Goal: Information Seeking & Learning: Learn about a topic

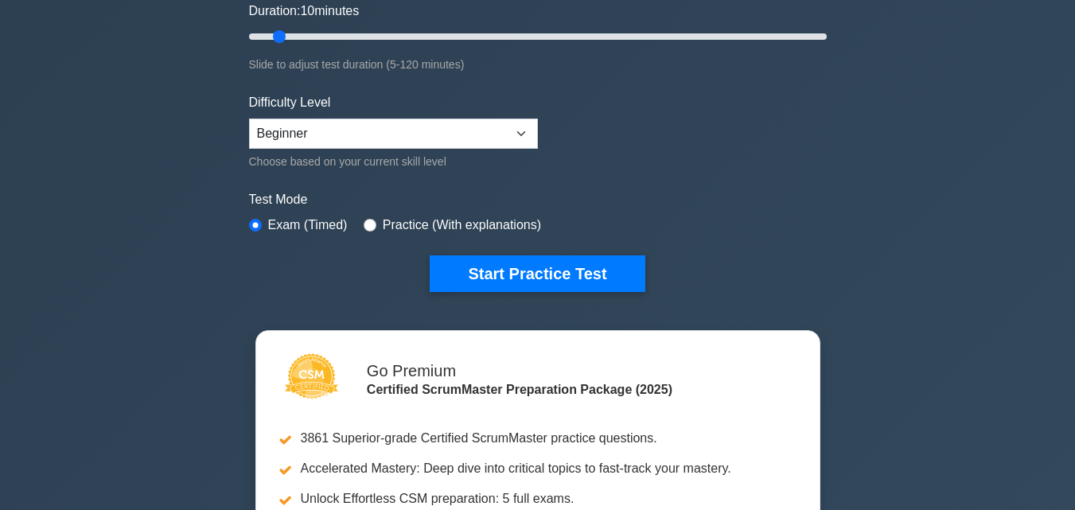
scroll to position [351, 0]
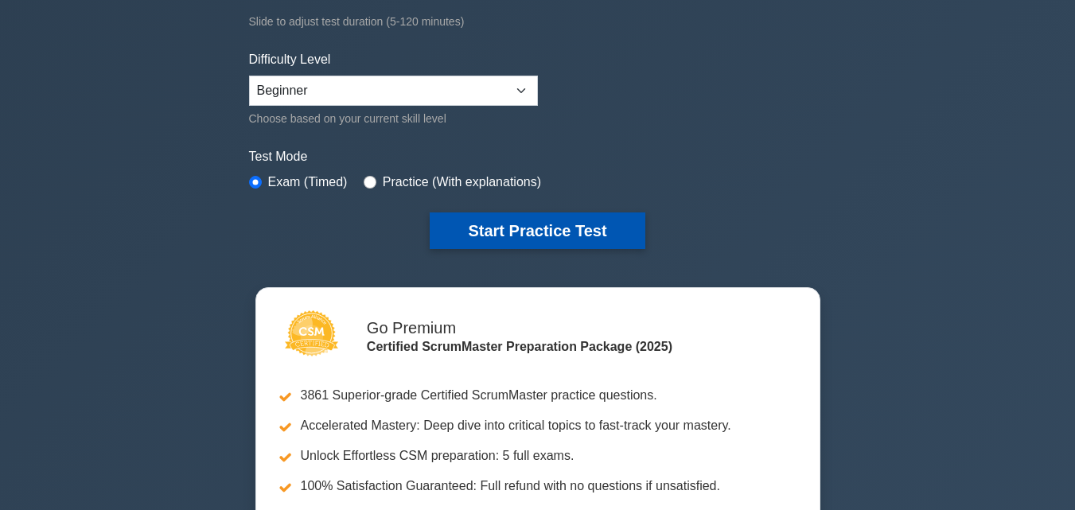
click at [525, 232] on button "Start Practice Test" at bounding box center [537, 231] width 215 height 37
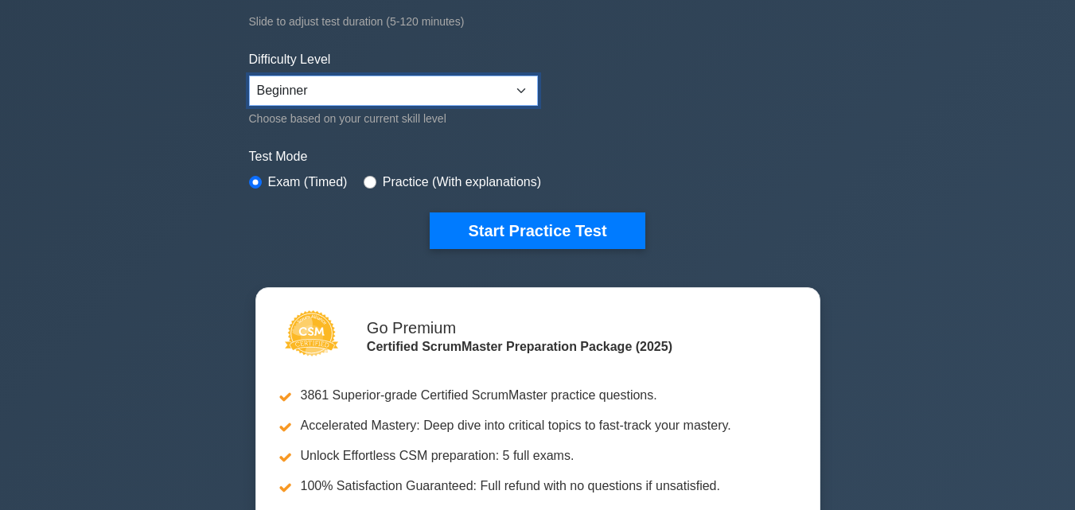
click at [347, 82] on select "Beginner Intermediate Expert" at bounding box center [393, 91] width 289 height 30
click at [249, 76] on select "Beginner Intermediate Expert" at bounding box center [393, 91] width 289 height 30
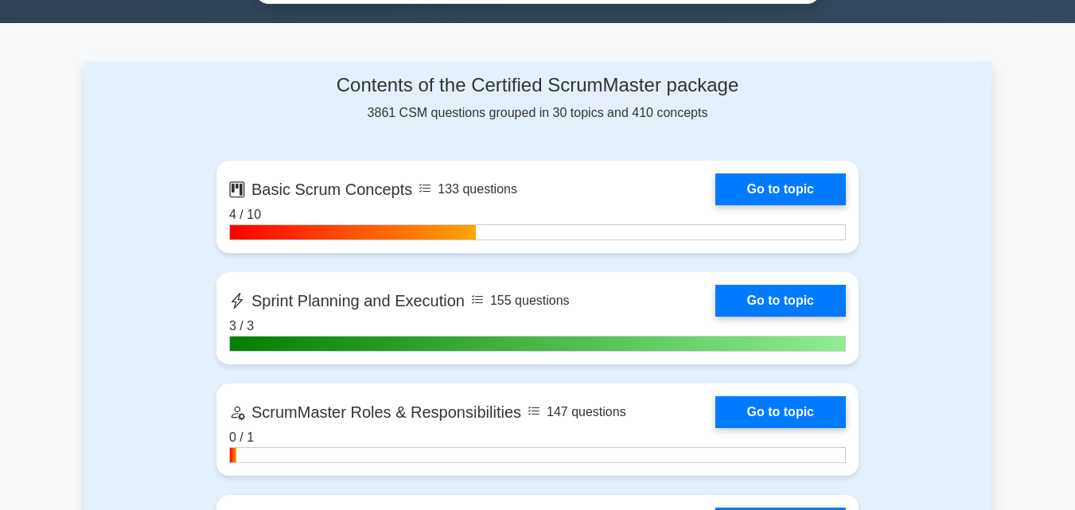
scroll to position [1018, 0]
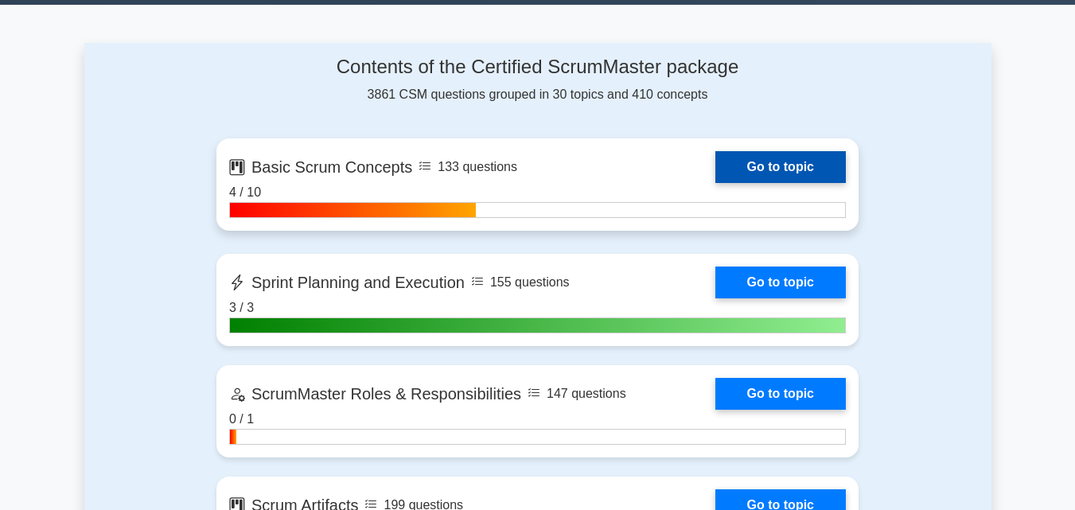
click at [783, 163] on link "Go to topic" at bounding box center [781, 167] width 131 height 32
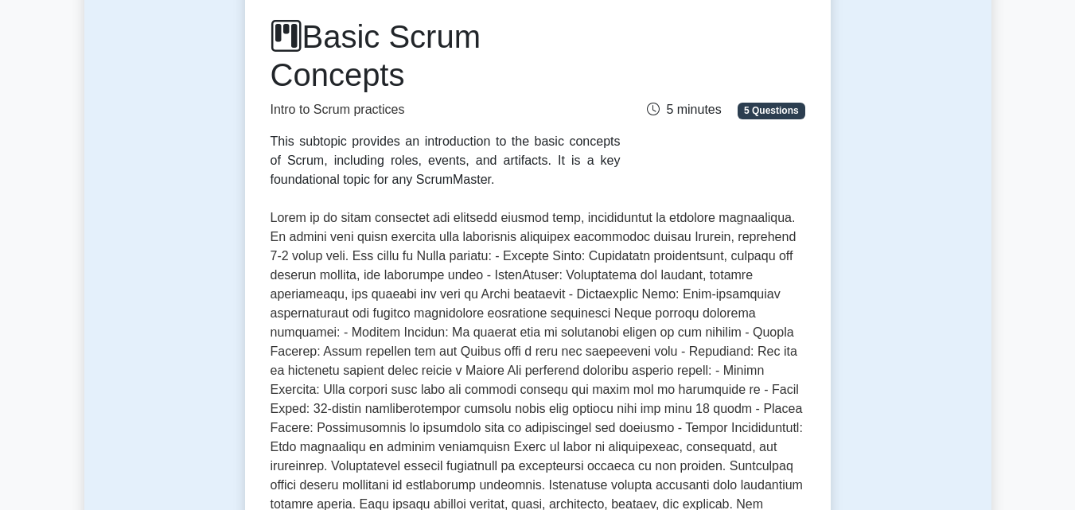
scroll to position [239, 0]
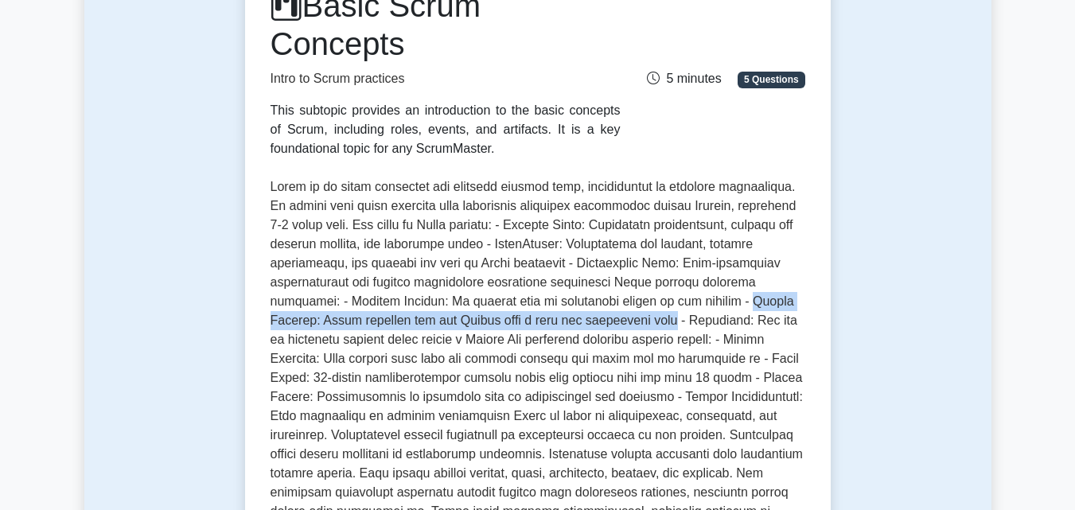
drag, startPoint x: 670, startPoint y: 302, endPoint x: 570, endPoint y: 318, distance: 101.5
click at [570, 318] on p at bounding box center [538, 368] width 535 height 382
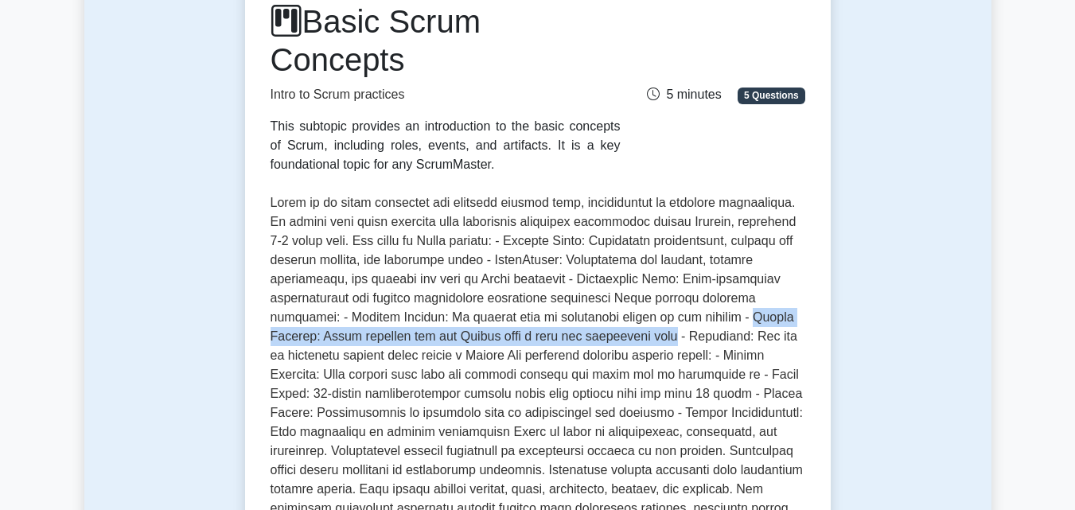
scroll to position [222, 0]
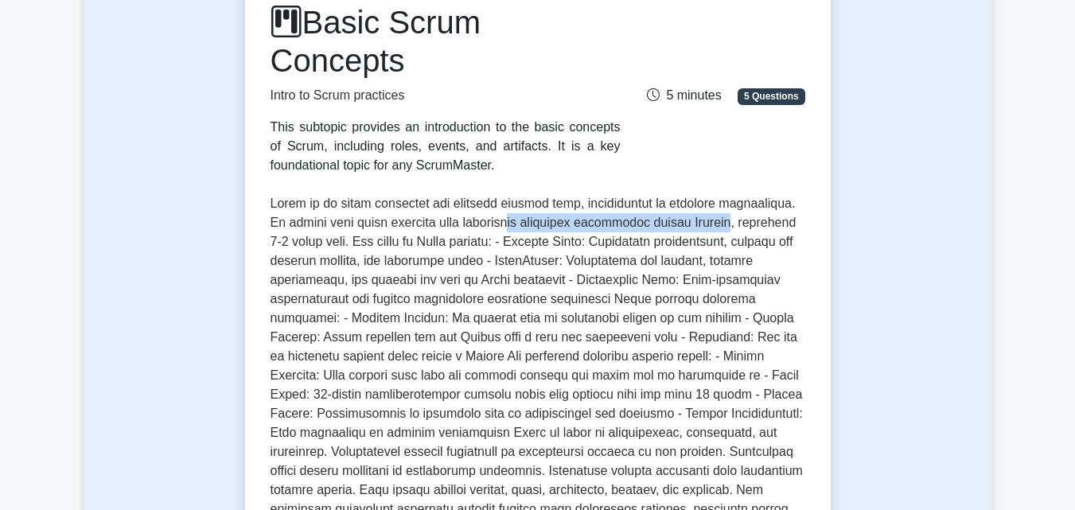
drag, startPoint x: 663, startPoint y: 220, endPoint x: 521, endPoint y: 220, distance: 141.7
click at [521, 220] on p at bounding box center [538, 385] width 535 height 382
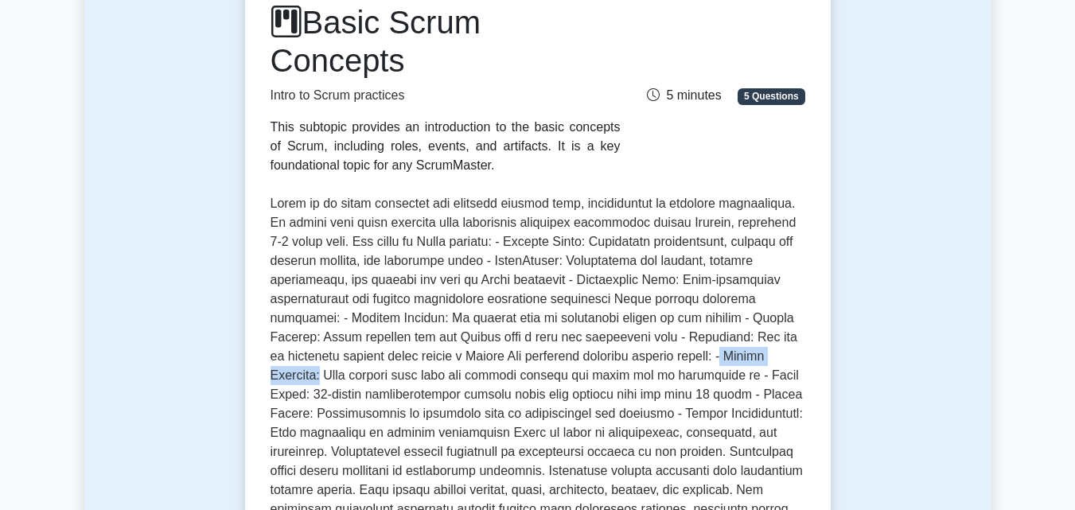
drag, startPoint x: 669, startPoint y: 353, endPoint x: 758, endPoint y: 357, distance: 89.2
click at [758, 357] on p at bounding box center [538, 385] width 535 height 382
click at [781, 378] on p at bounding box center [538, 385] width 535 height 382
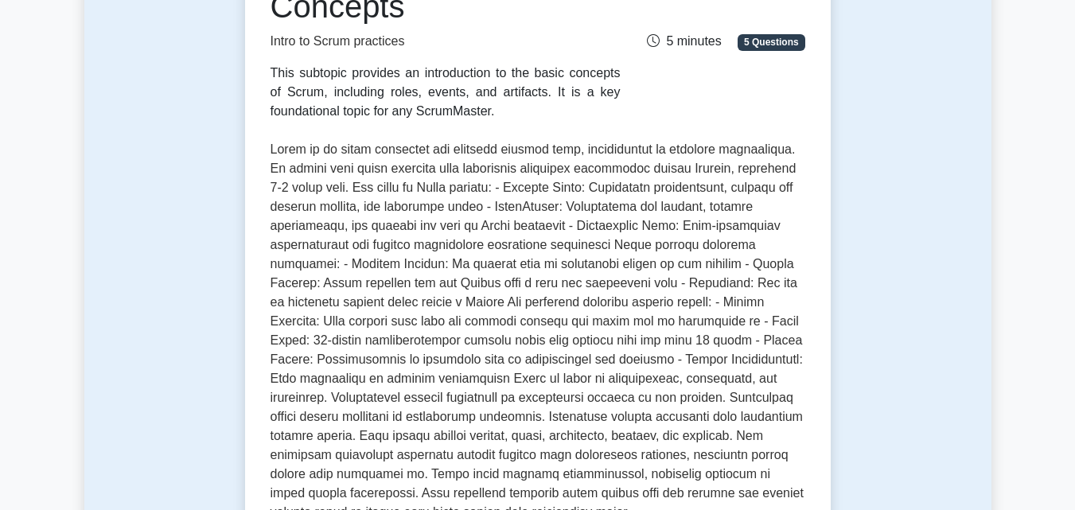
scroll to position [302, 0]
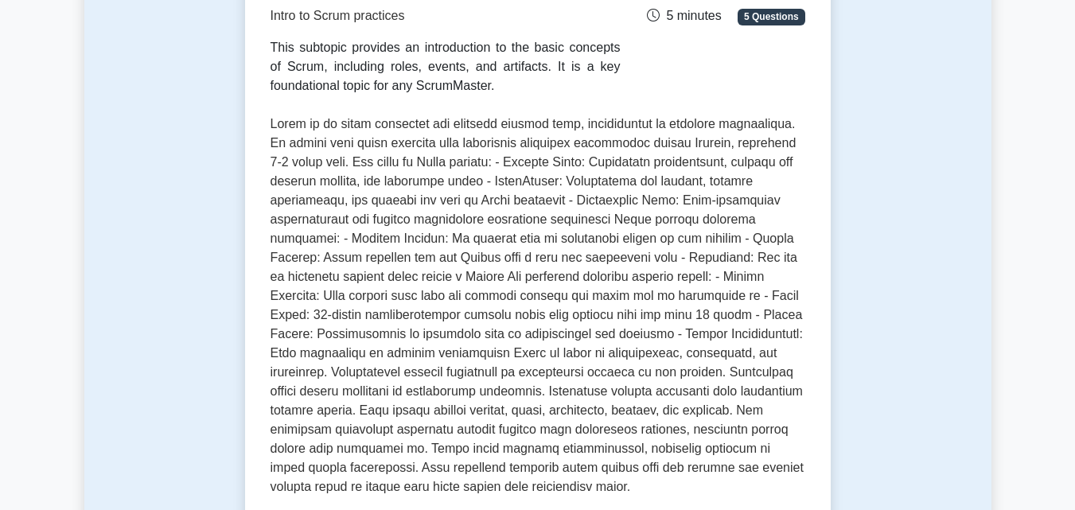
click at [671, 277] on p at bounding box center [538, 306] width 535 height 382
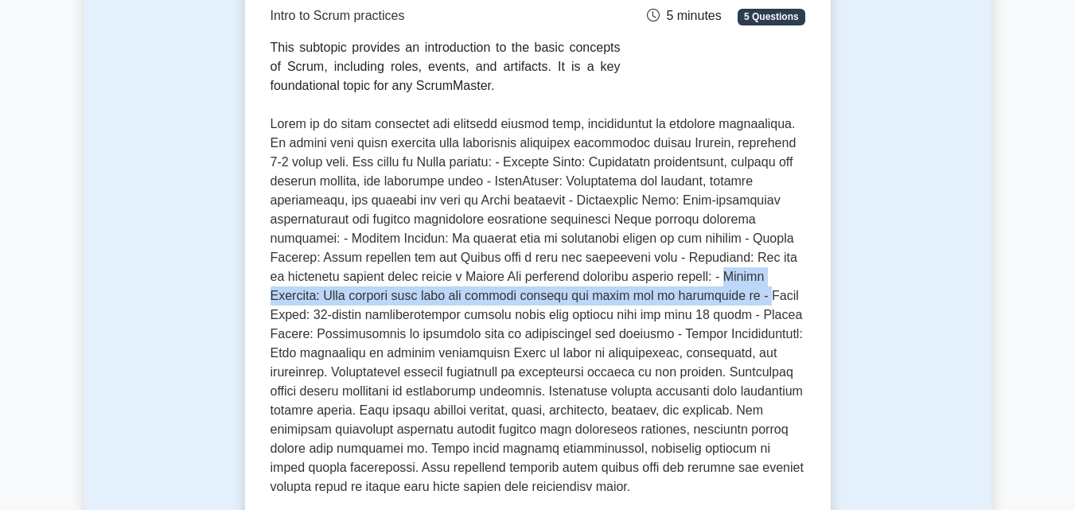
drag, startPoint x: 670, startPoint y: 275, endPoint x: 678, endPoint y: 294, distance: 20.7
click at [678, 294] on p at bounding box center [538, 306] width 535 height 382
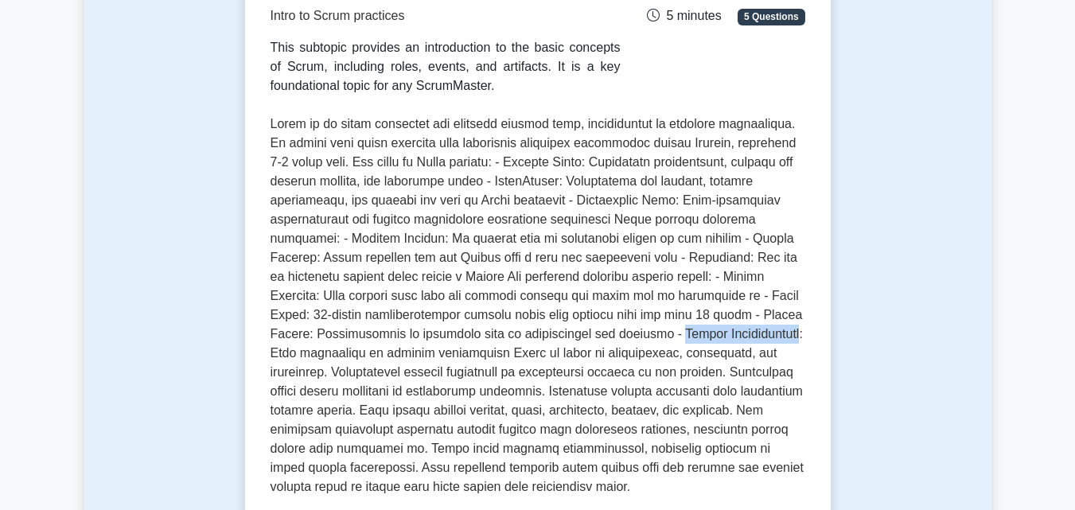
drag, startPoint x: 641, startPoint y: 333, endPoint x: 751, endPoint y: 340, distance: 110.0
click at [751, 340] on p at bounding box center [538, 306] width 535 height 382
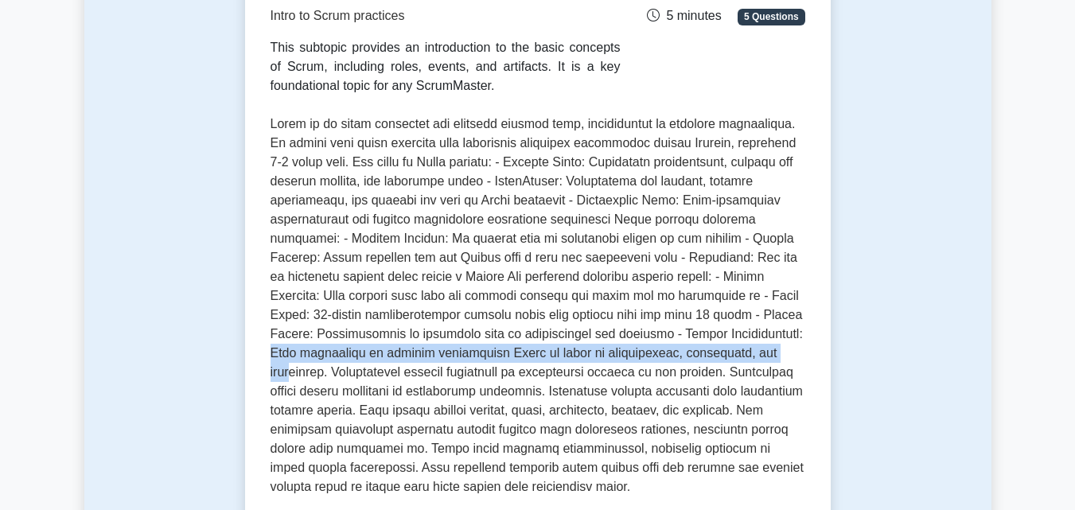
drag, startPoint x: 758, startPoint y: 334, endPoint x: 755, endPoint y: 349, distance: 14.7
click at [763, 345] on p at bounding box center [538, 306] width 535 height 382
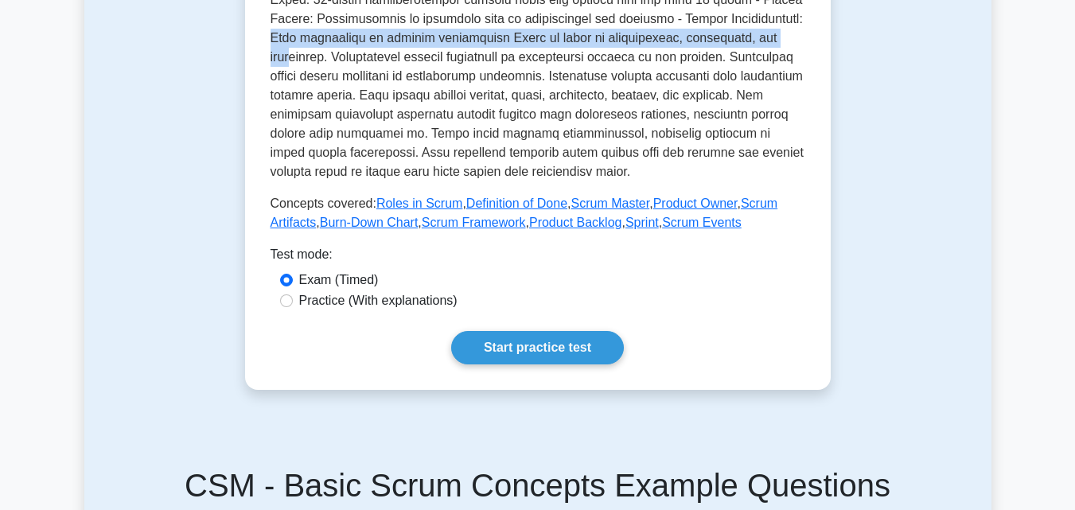
scroll to position [700, 0]
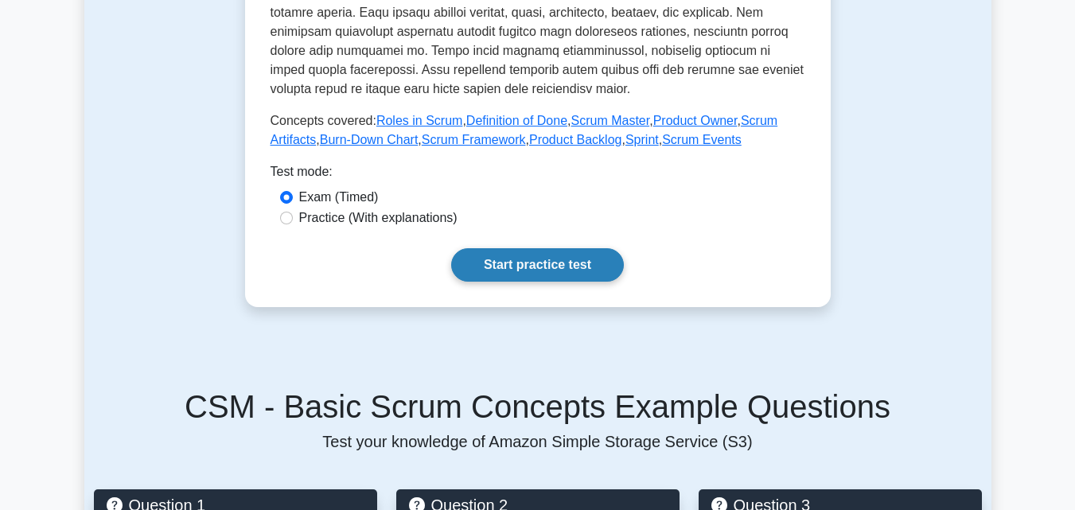
click at [534, 267] on link "Start practice test" at bounding box center [537, 264] width 173 height 33
click at [525, 263] on link "Start practice test" at bounding box center [537, 264] width 173 height 33
drag, startPoint x: 532, startPoint y: 269, endPoint x: 587, endPoint y: 274, distance: 55.9
click at [532, 269] on link "Start practice test" at bounding box center [537, 264] width 173 height 33
click at [502, 266] on link "Start practice test" at bounding box center [537, 264] width 173 height 33
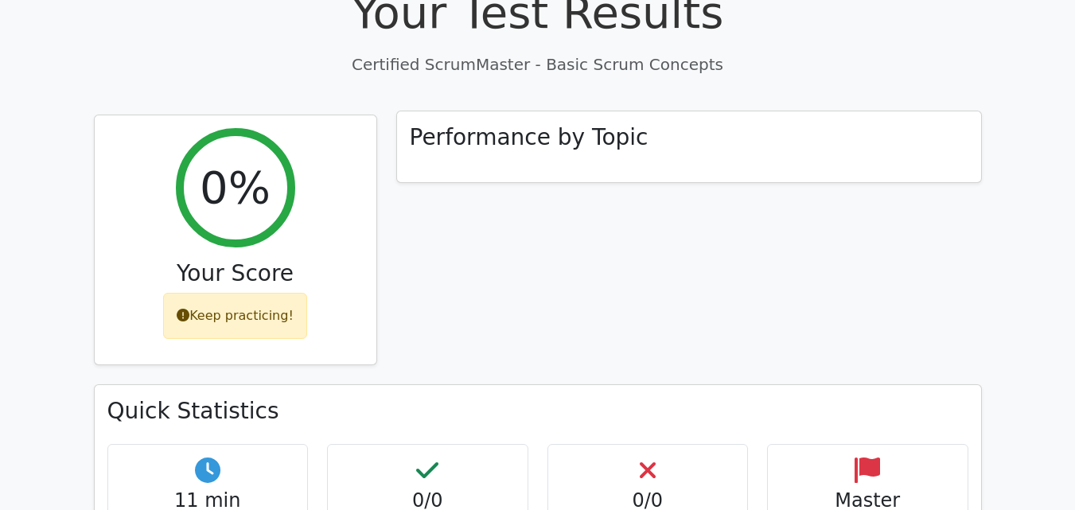
scroll to position [557, 0]
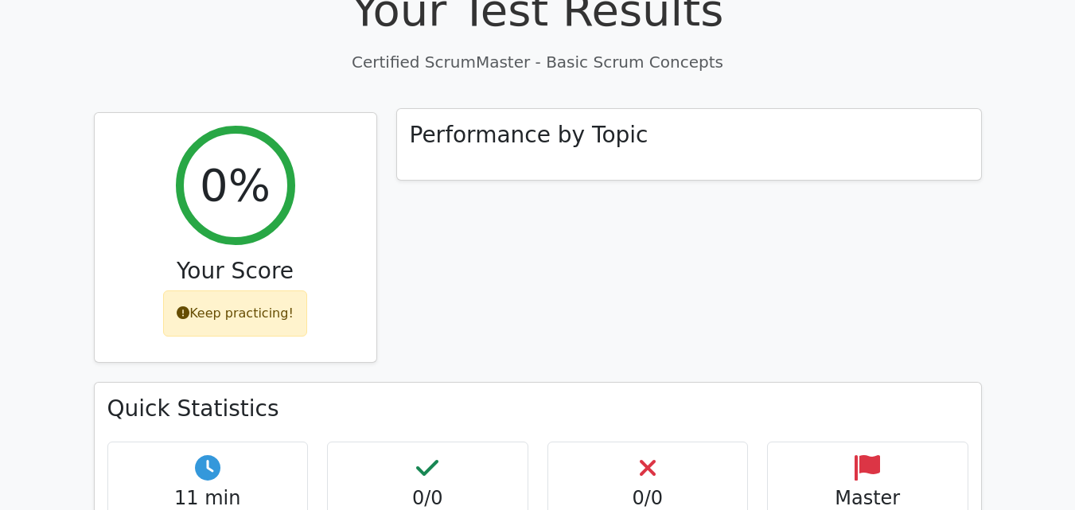
click at [516, 122] on h3 "Performance by Topic" at bounding box center [529, 135] width 239 height 27
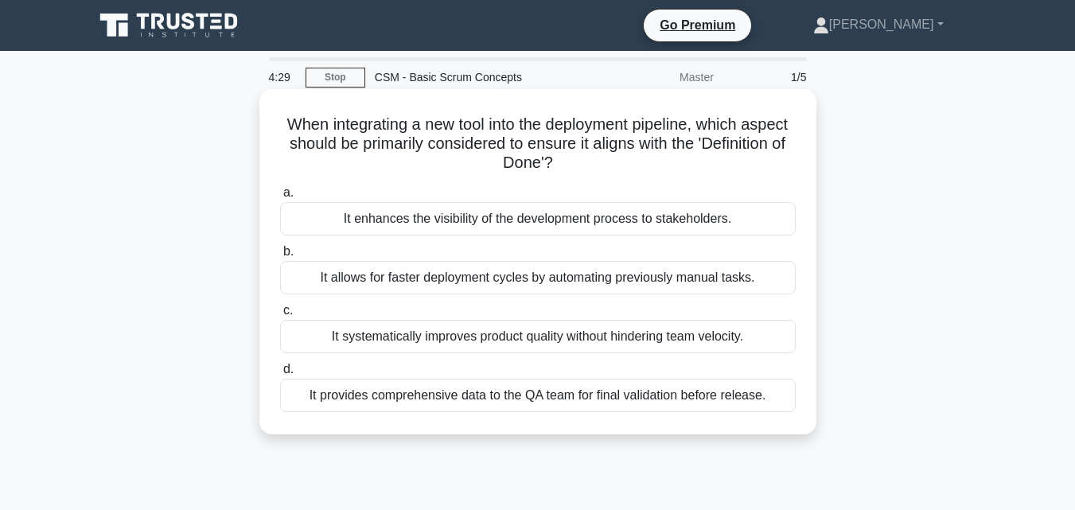
click at [400, 409] on div "It provides comprehensive data to the QA team for final validation before relea…" at bounding box center [538, 395] width 516 height 33
click at [280, 375] on input "d. It provides comprehensive data to the QA team for final validation before re…" at bounding box center [280, 370] width 0 height 10
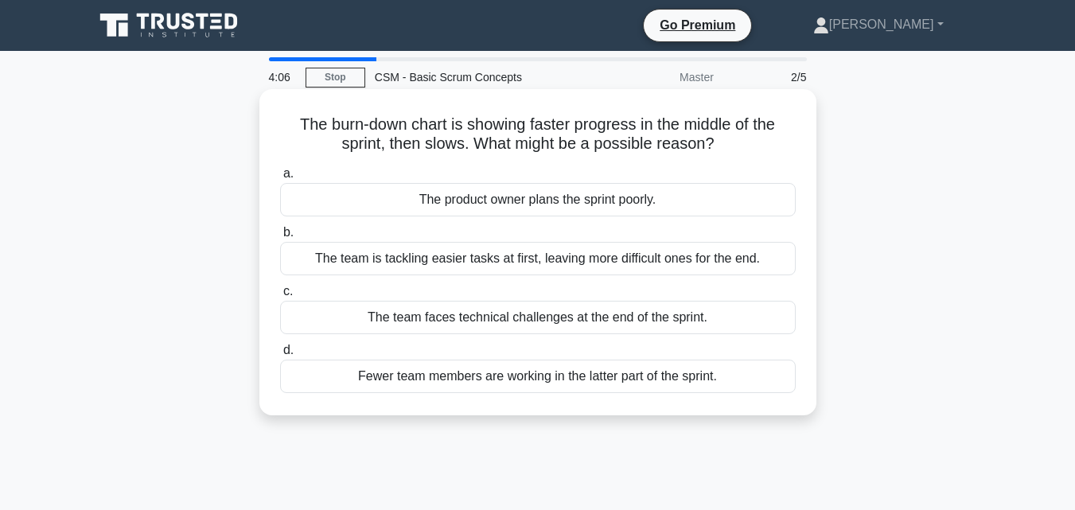
click at [529, 313] on div "The team faces technical challenges at the end of the sprint." at bounding box center [538, 317] width 516 height 33
click at [280, 297] on input "c. The team faces technical challenges at the end of the sprint." at bounding box center [280, 292] width 0 height 10
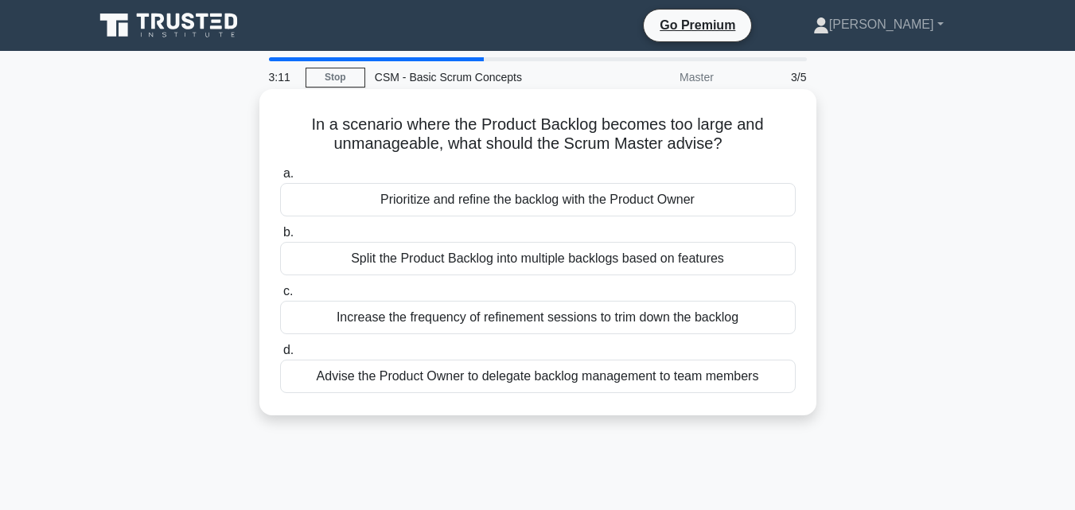
click at [479, 202] on div "Prioritize and refine the backlog with the Product Owner" at bounding box center [538, 199] width 516 height 33
click at [280, 179] on input "a. Prioritize and refine the backlog with the Product Owner" at bounding box center [280, 174] width 0 height 10
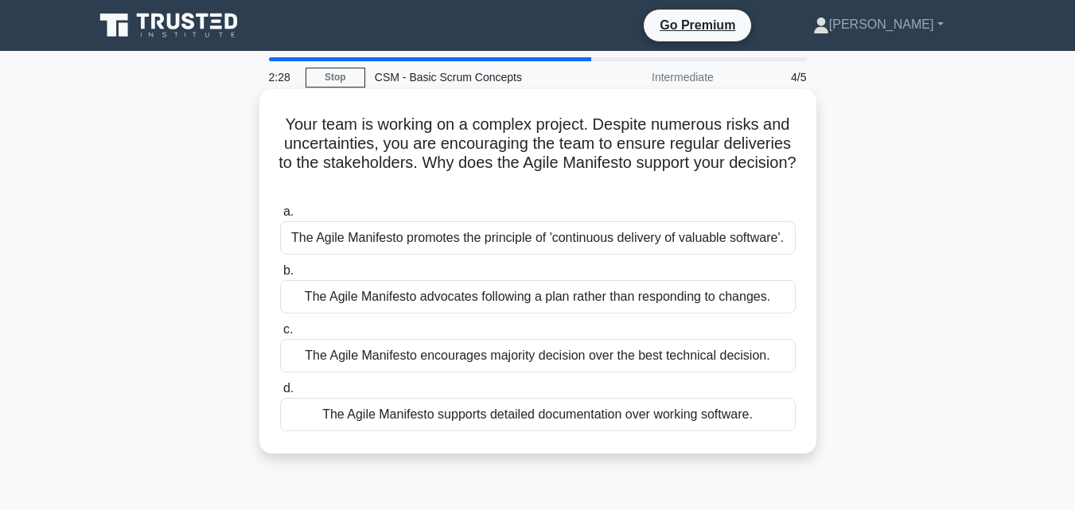
click at [685, 233] on div "The Agile Manifesto promotes the principle of 'continuous delivery of valuable …" at bounding box center [538, 237] width 516 height 33
click at [280, 217] on input "a. The Agile Manifesto promotes the principle of 'continuous delivery of valuab…" at bounding box center [280, 212] width 0 height 10
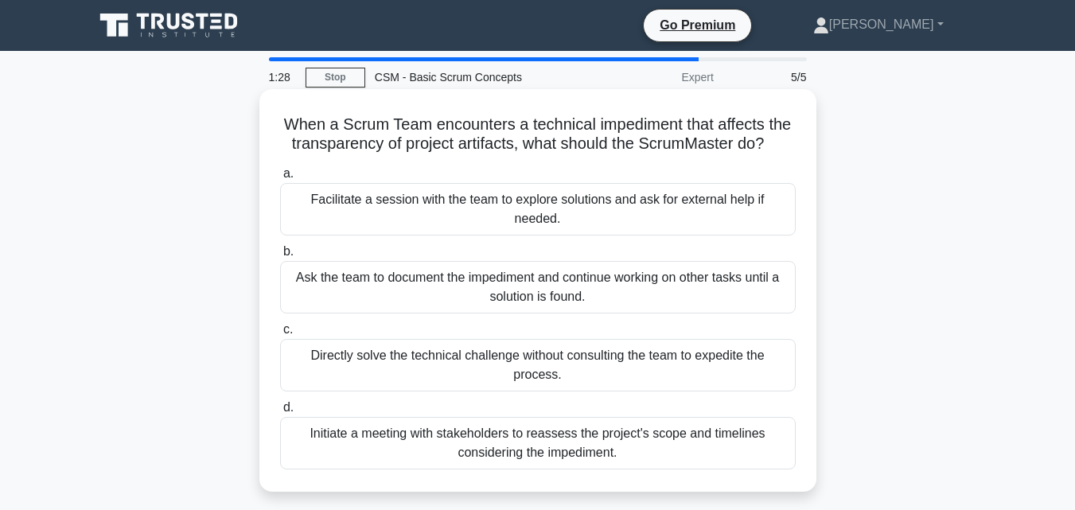
drag, startPoint x: 528, startPoint y: 427, endPoint x: 517, endPoint y: 437, distance: 14.6
click at [528, 428] on div "Initiate a meeting with stakeholders to reassess the project's scope and timeli…" at bounding box center [538, 443] width 516 height 53
click at [280, 413] on input "d. Initiate a meeting with stakeholders to reassess the project's scope and tim…" at bounding box center [280, 408] width 0 height 10
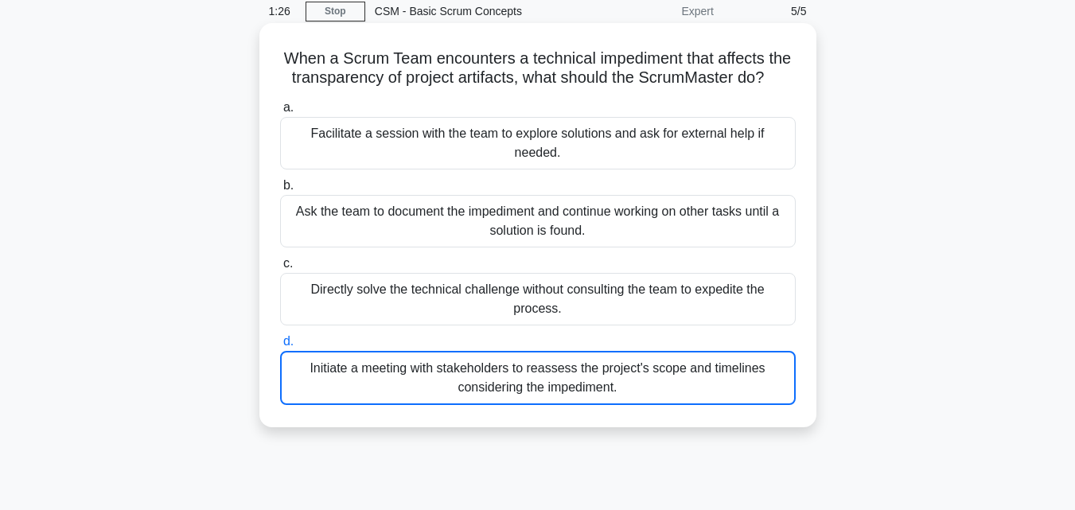
scroll to position [80, 0]
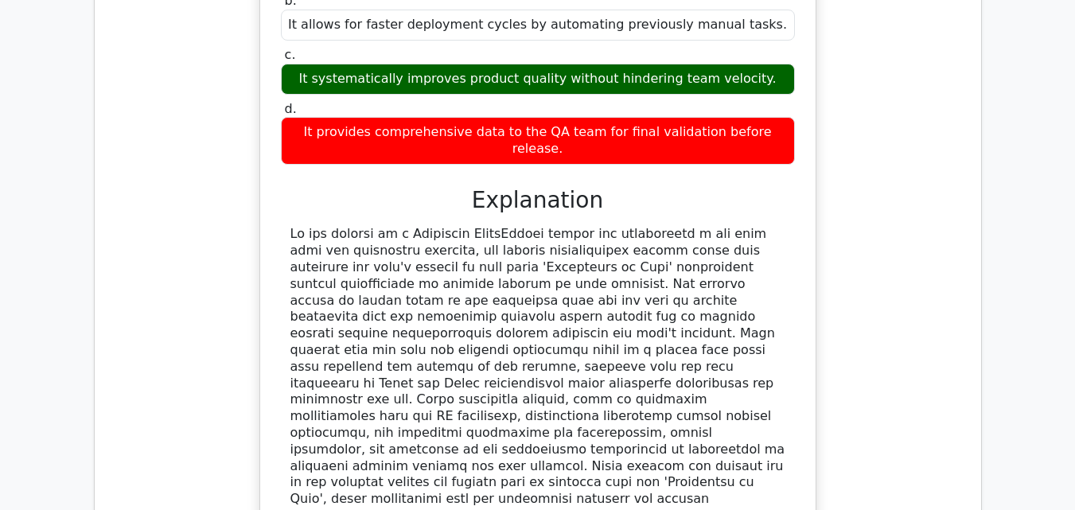
scroll to position [1449, 0]
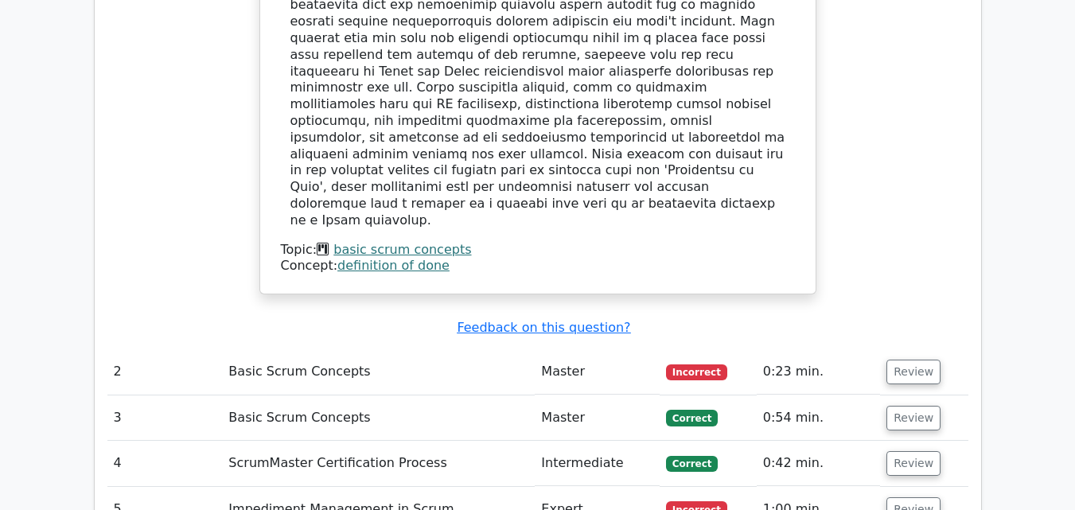
scroll to position [1724, 0]
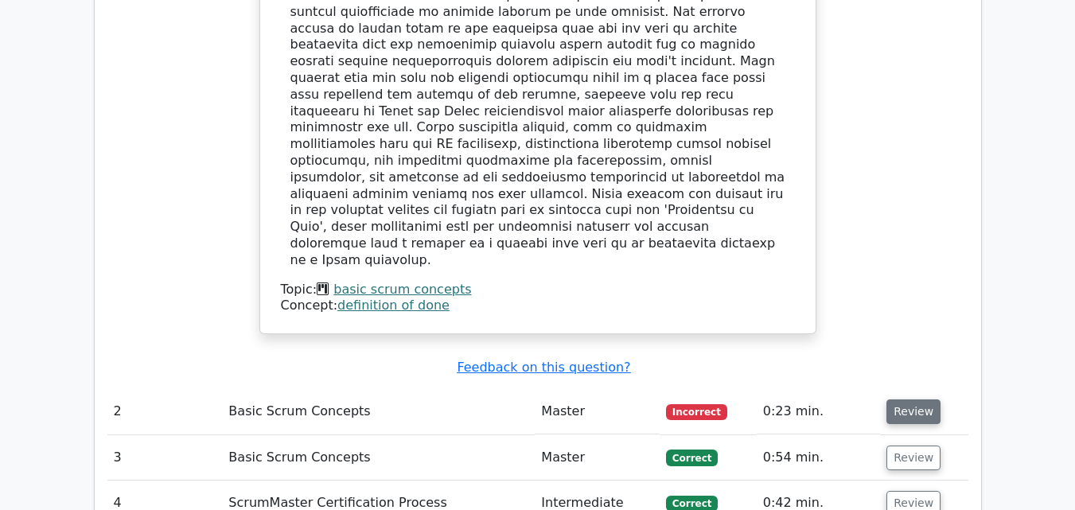
click at [896, 400] on button "Review" at bounding box center [914, 412] width 54 height 25
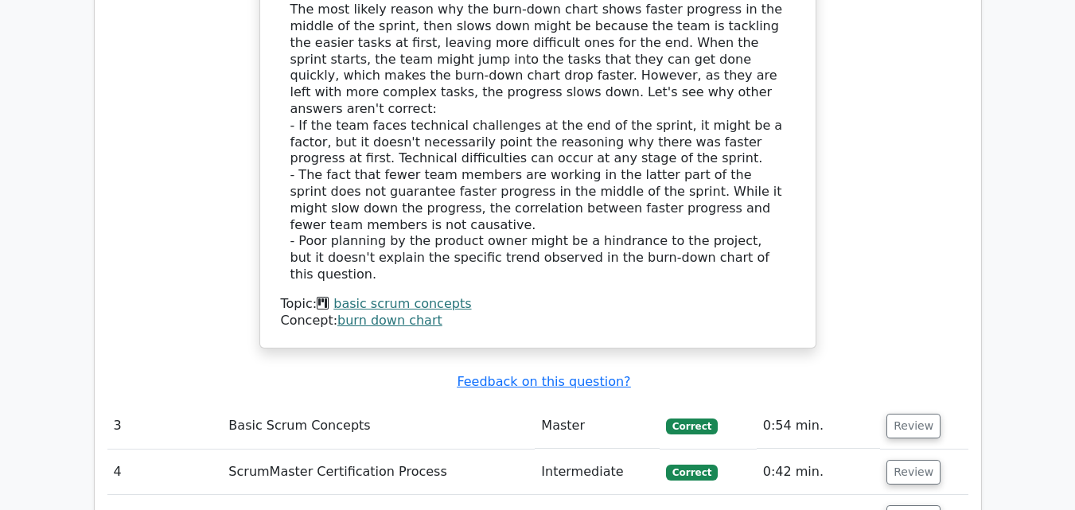
scroll to position [2492, 0]
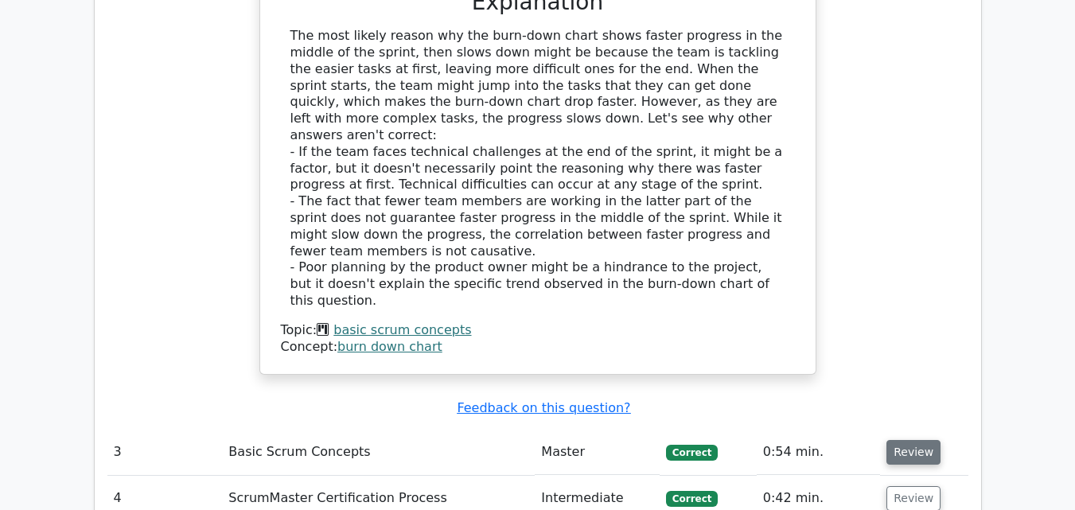
drag, startPoint x: 908, startPoint y: 279, endPoint x: 906, endPoint y: 288, distance: 9.8
click at [908, 440] on button "Review" at bounding box center [914, 452] width 54 height 25
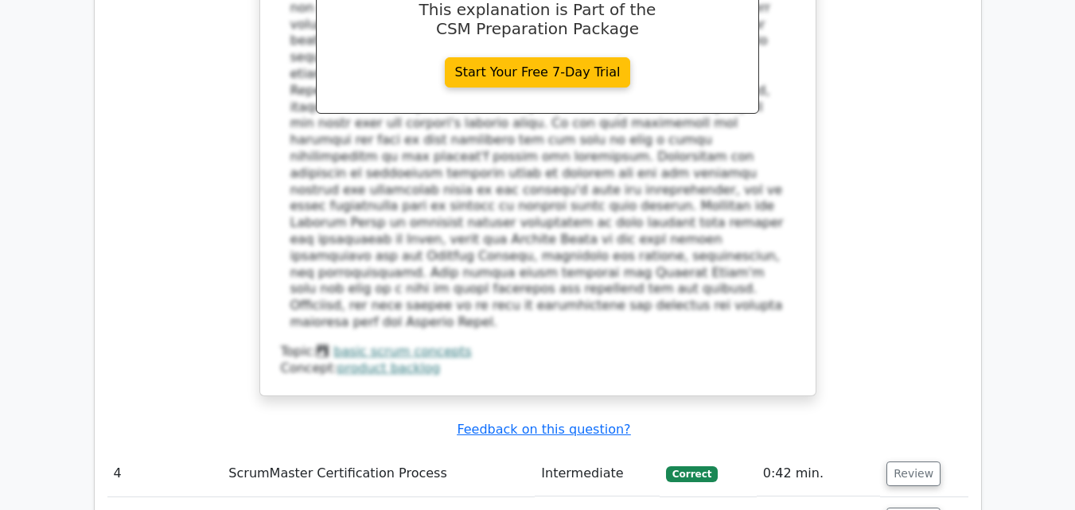
scroll to position [3081, 0]
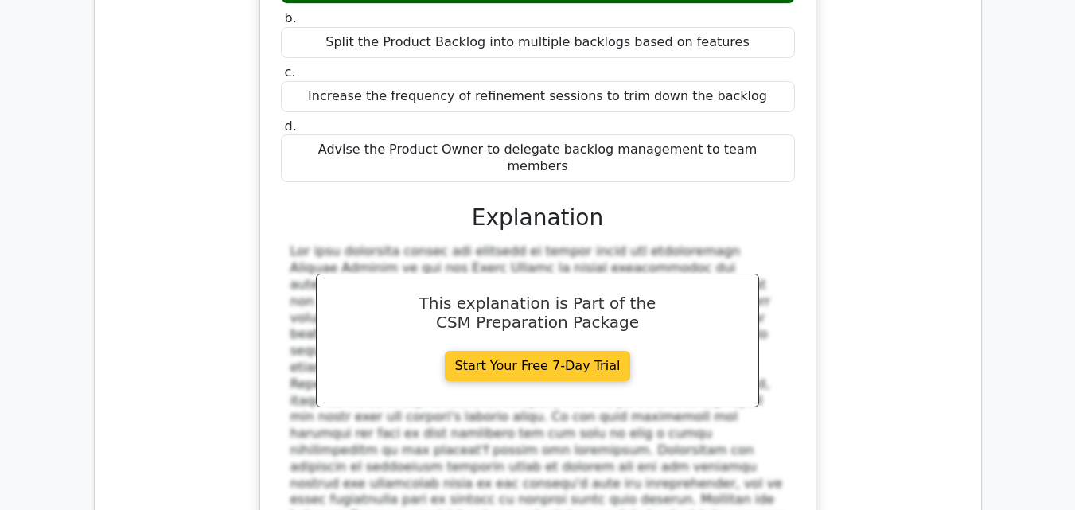
click at [540, 351] on link "Start Your Free 7-Day Trial" at bounding box center [538, 366] width 186 height 30
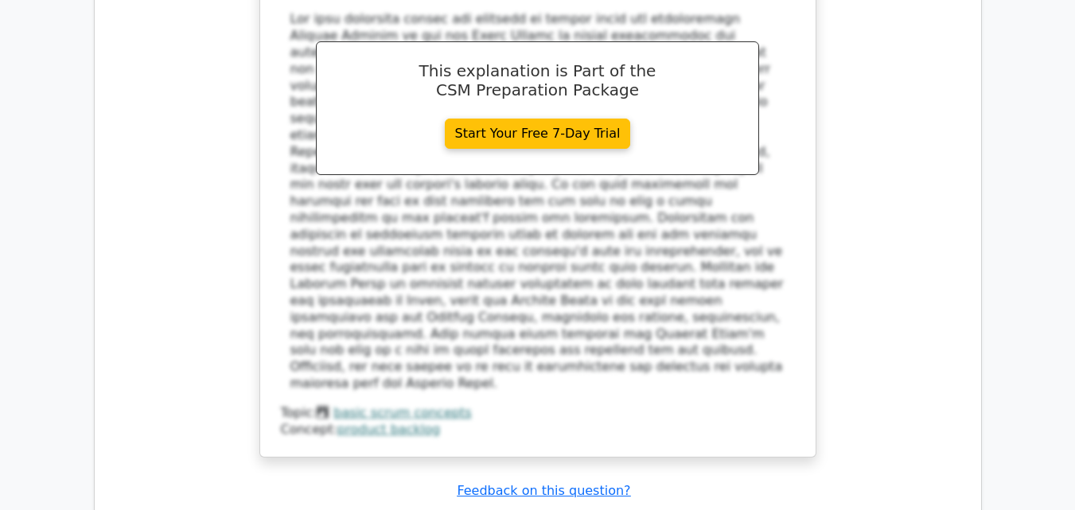
scroll to position [3320, 0]
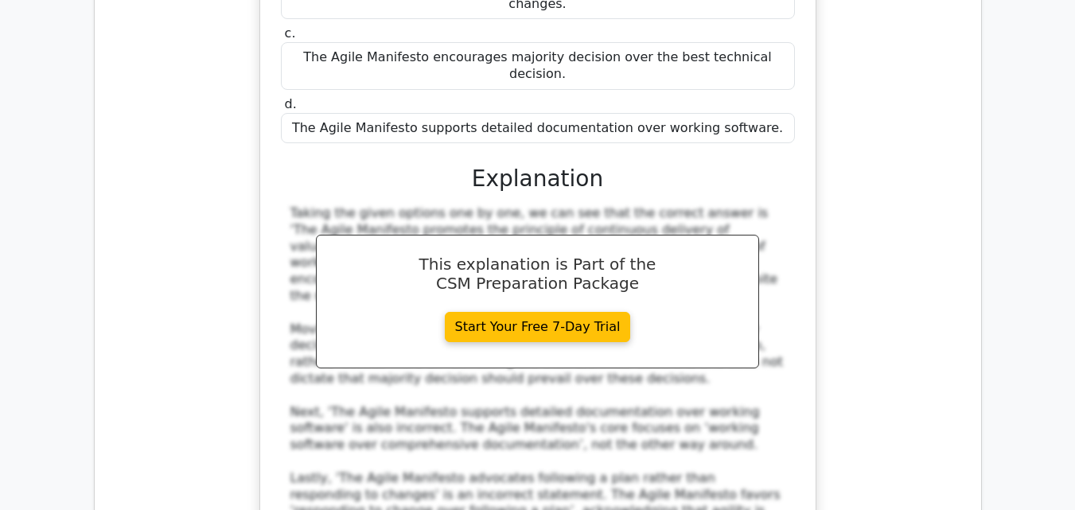
scroll to position [4046, 0]
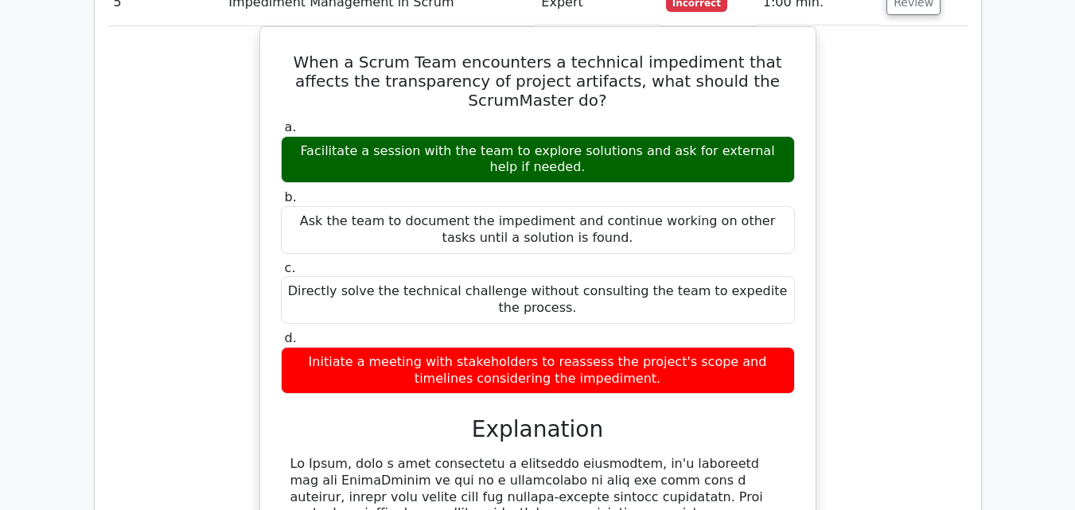
scroll to position [4815, 0]
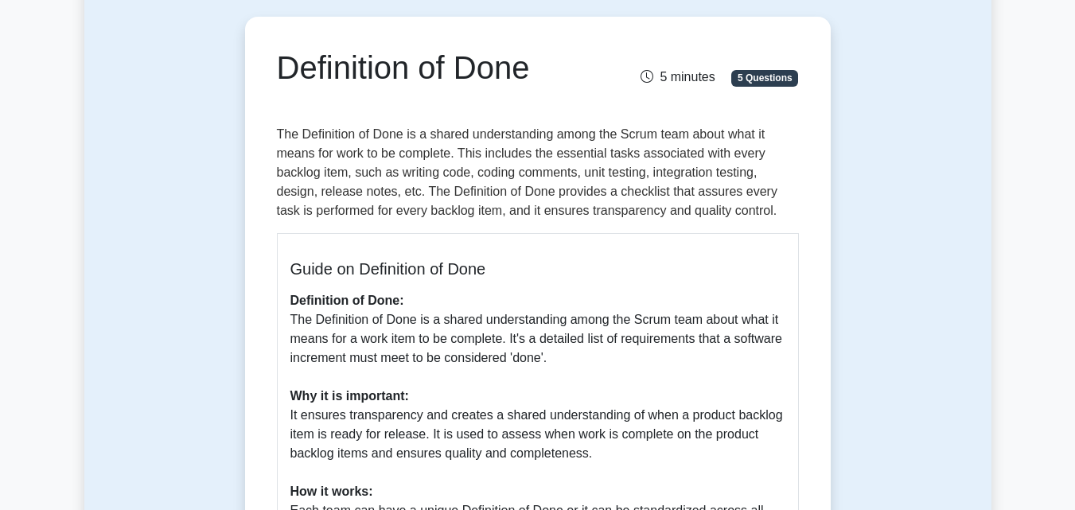
scroll to position [239, 0]
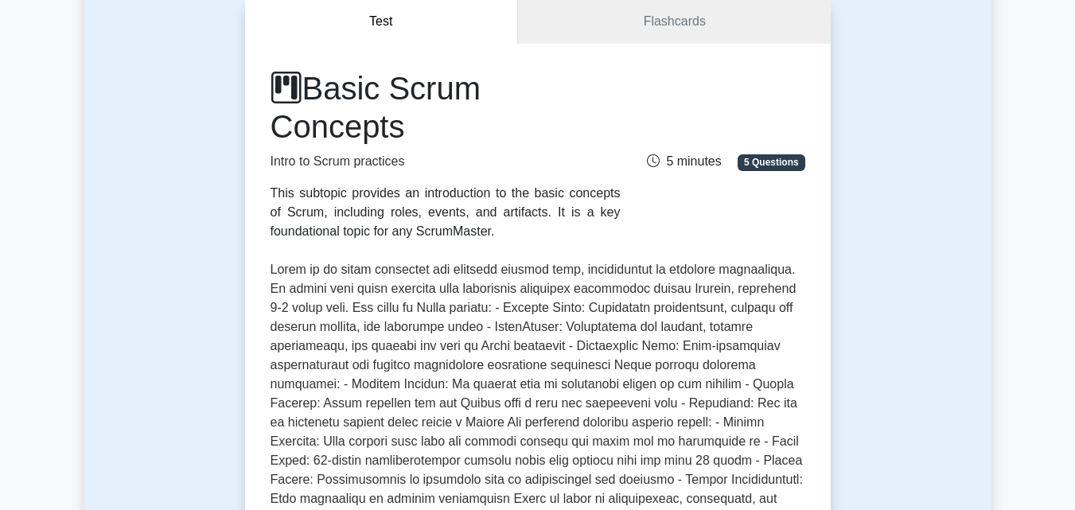
scroll to position [152, 0]
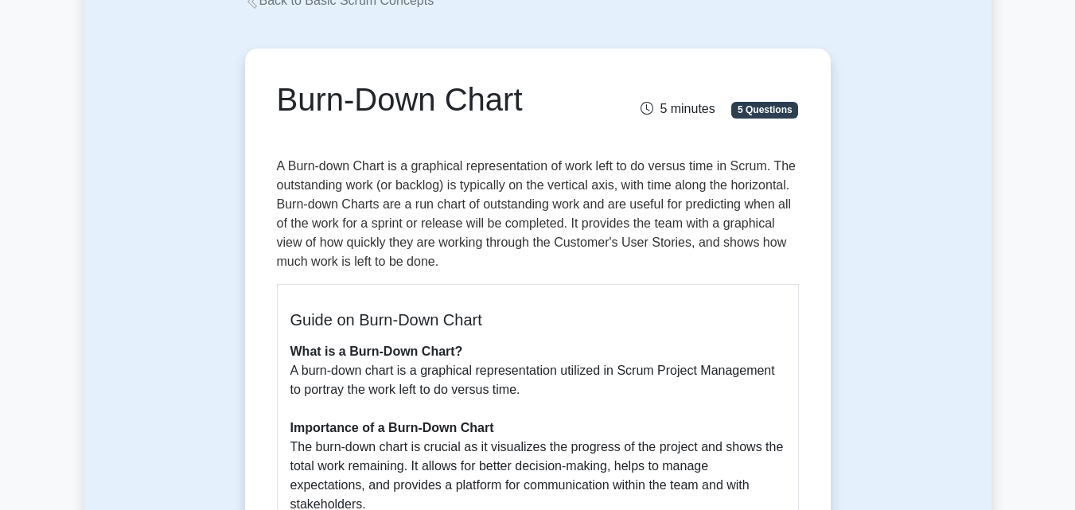
scroll to position [88, 0]
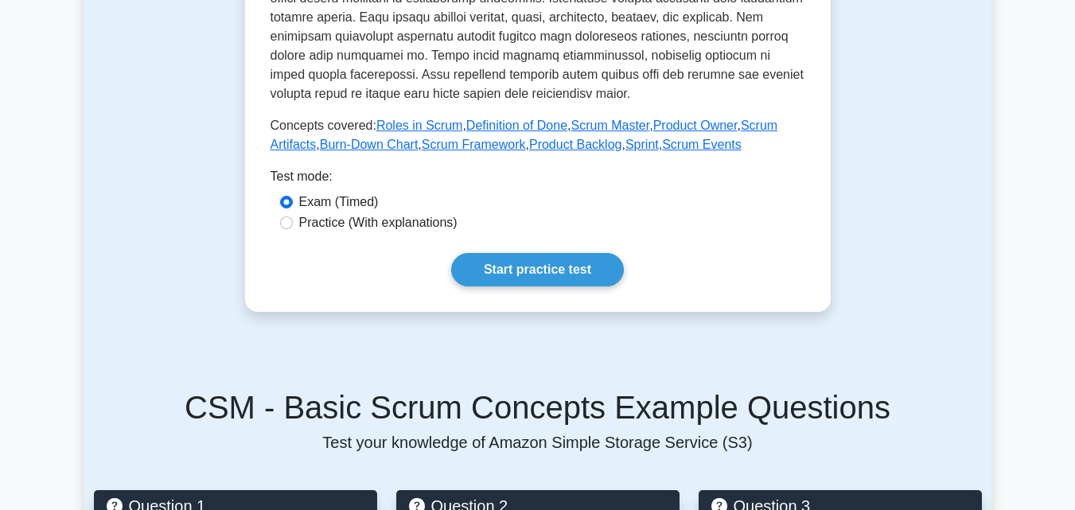
scroll to position [700, 0]
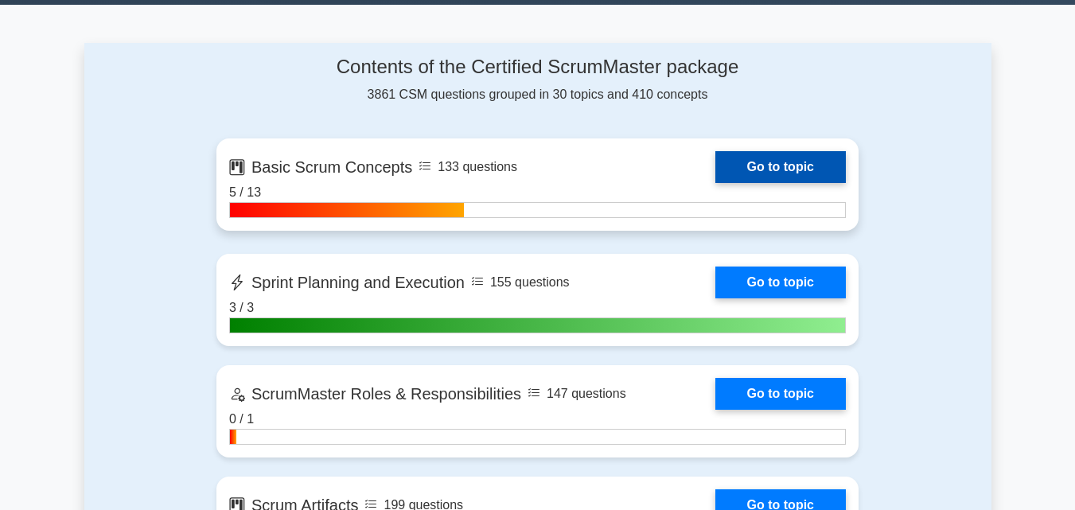
click at [789, 166] on link "Go to topic" at bounding box center [781, 167] width 131 height 32
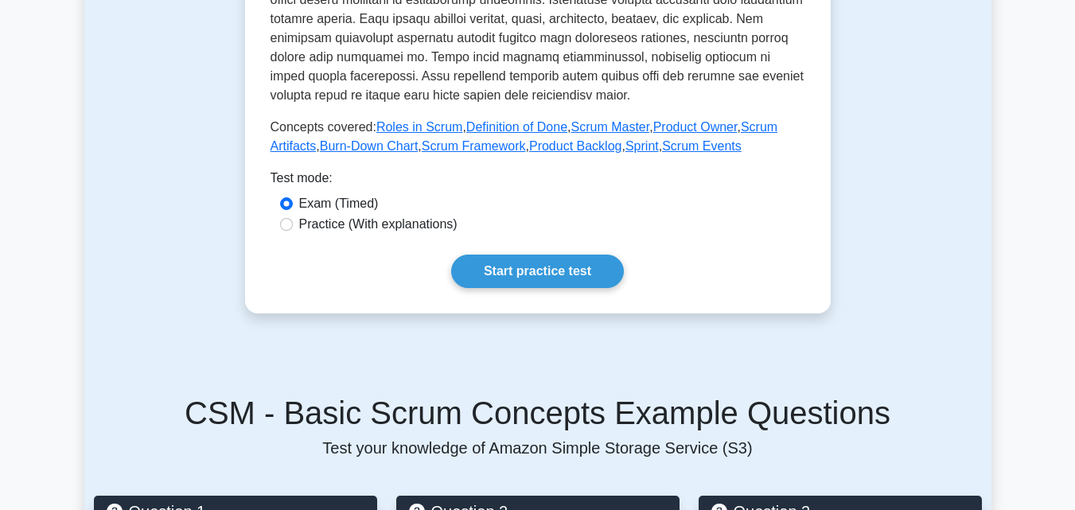
scroll to position [716, 0]
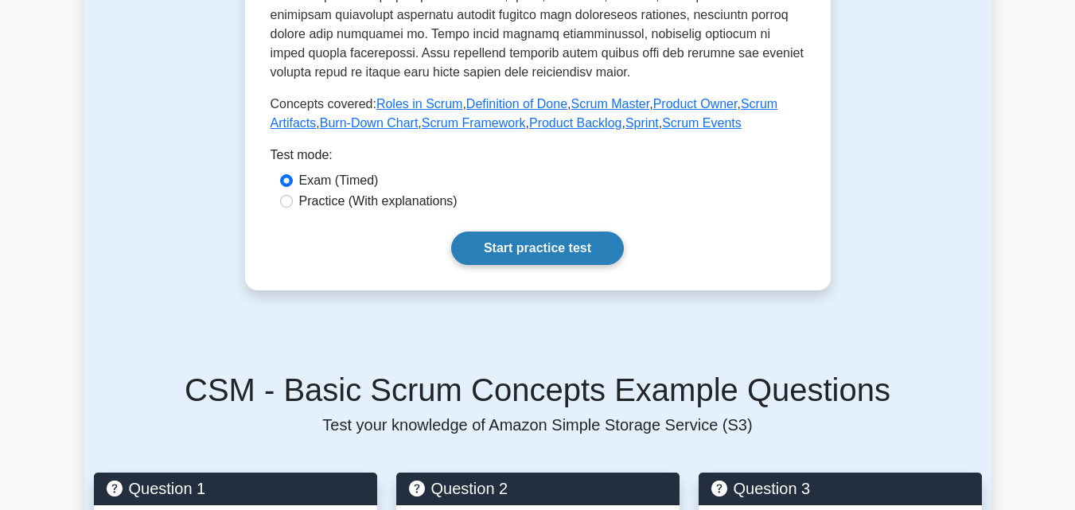
click at [530, 249] on link "Start practice test" at bounding box center [537, 248] width 173 height 33
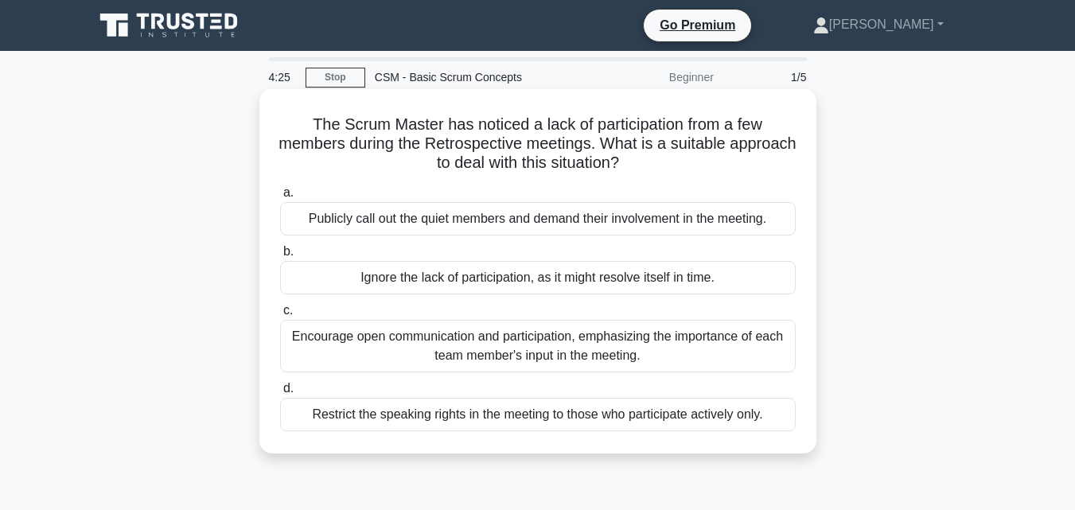
click at [450, 349] on div "Encourage open communication and participation, emphasizing the importance of e…" at bounding box center [538, 346] width 516 height 53
click at [280, 316] on input "c. Encourage open communication and participation, emphasizing the importance o…" at bounding box center [280, 311] width 0 height 10
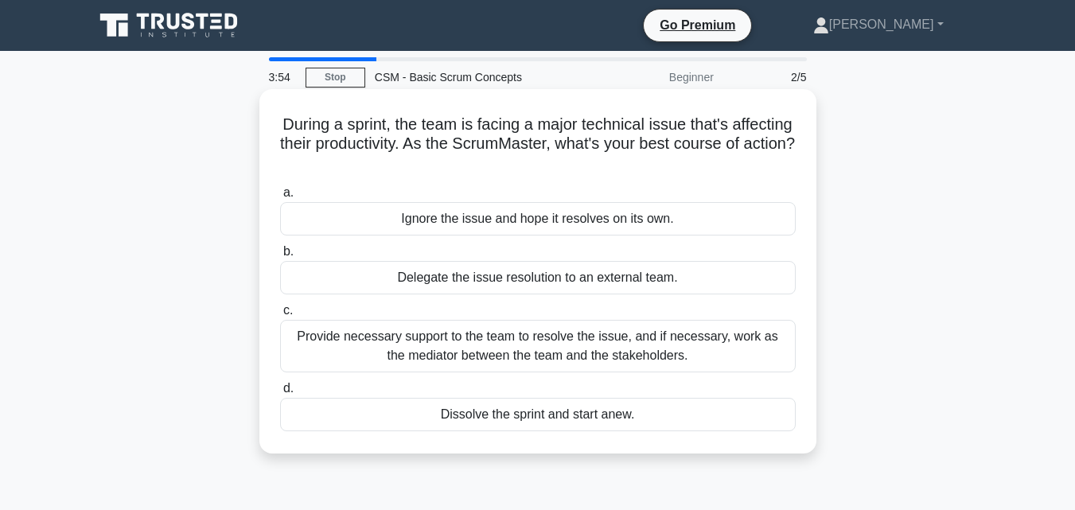
click at [523, 336] on div "Provide necessary support to the team to resolve the issue, and if necessary, w…" at bounding box center [538, 346] width 516 height 53
click at [280, 316] on input "c. Provide necessary support to the team to resolve the issue, and if necessary…" at bounding box center [280, 311] width 0 height 10
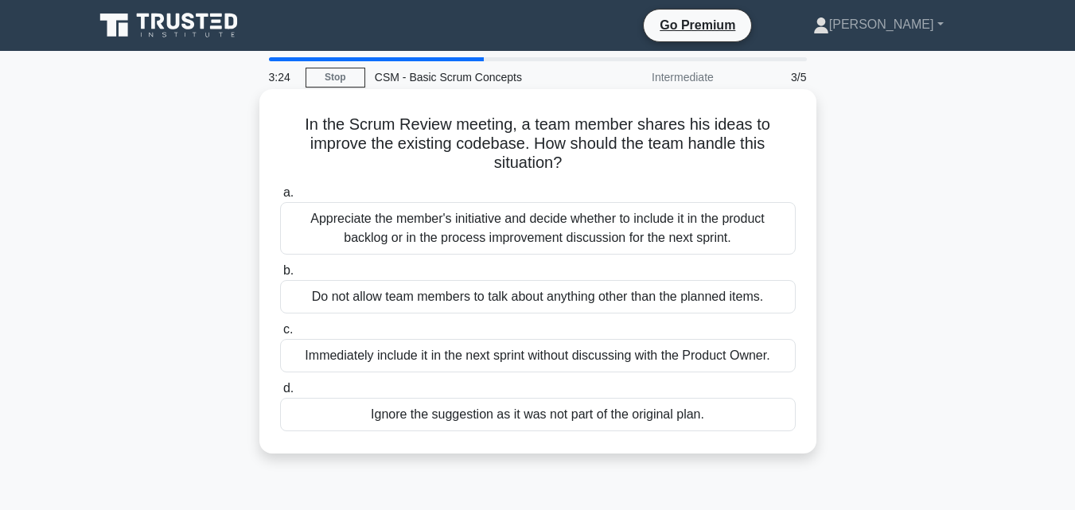
click at [407, 239] on div "Appreciate the member's initiative and decide whether to include it in the prod…" at bounding box center [538, 228] width 516 height 53
click at [280, 198] on input "a. Appreciate the member's initiative and decide whether to include it in the p…" at bounding box center [280, 193] width 0 height 10
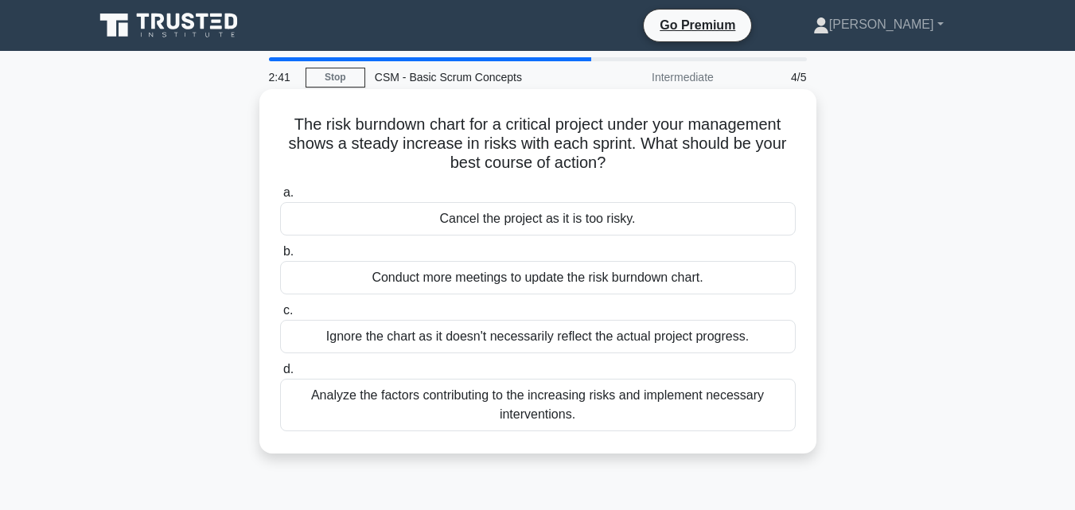
click at [418, 408] on div "Analyze the factors contributing to the increasing risks and implement necessar…" at bounding box center [538, 405] width 516 height 53
click at [280, 375] on input "d. Analyze the factors contributing to the increasing risks and implement neces…" at bounding box center [280, 370] width 0 height 10
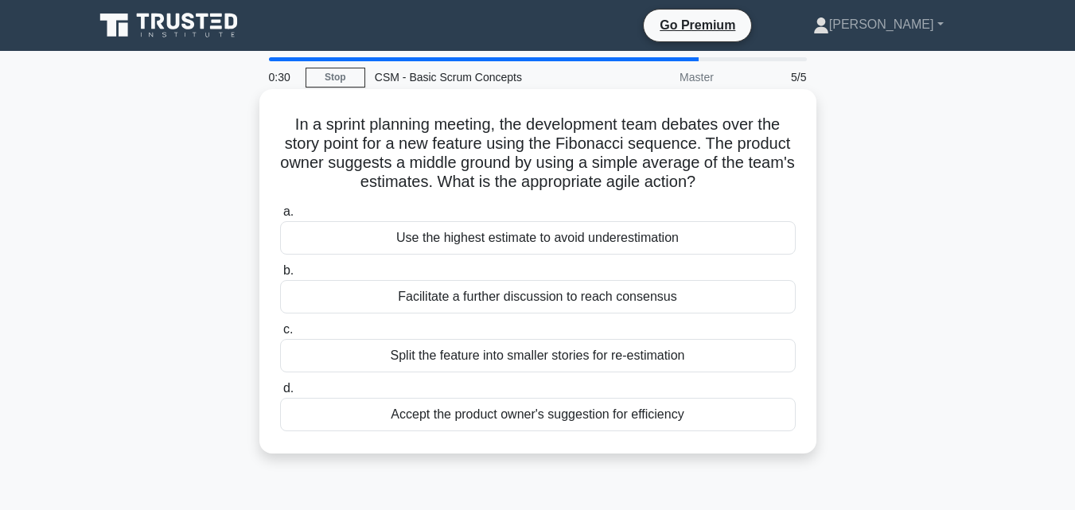
click at [536, 229] on div "Use the highest estimate to avoid underestimation" at bounding box center [538, 237] width 516 height 33
click at [280, 217] on input "a. Use the highest estimate to avoid underestimation" at bounding box center [280, 212] width 0 height 10
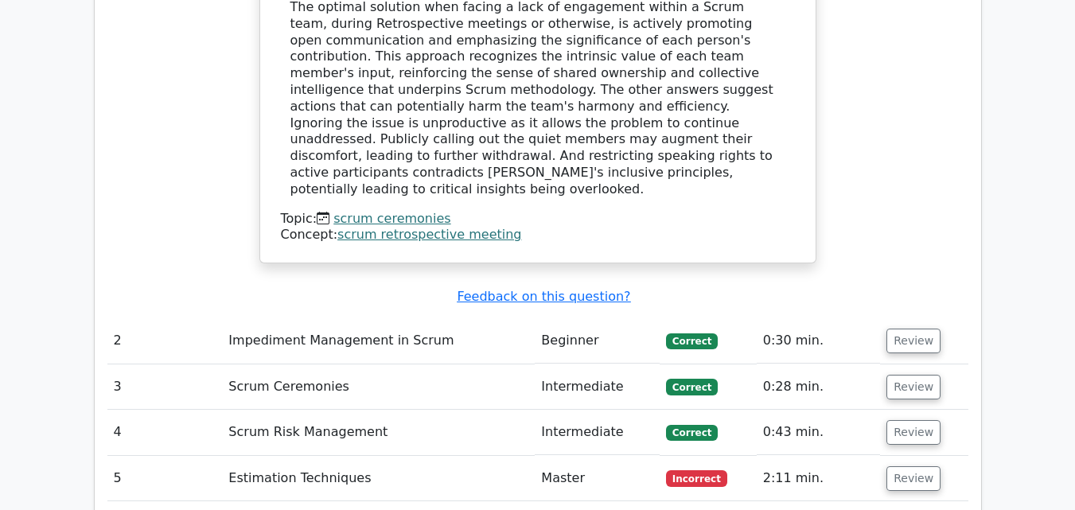
scroll to position [1831, 0]
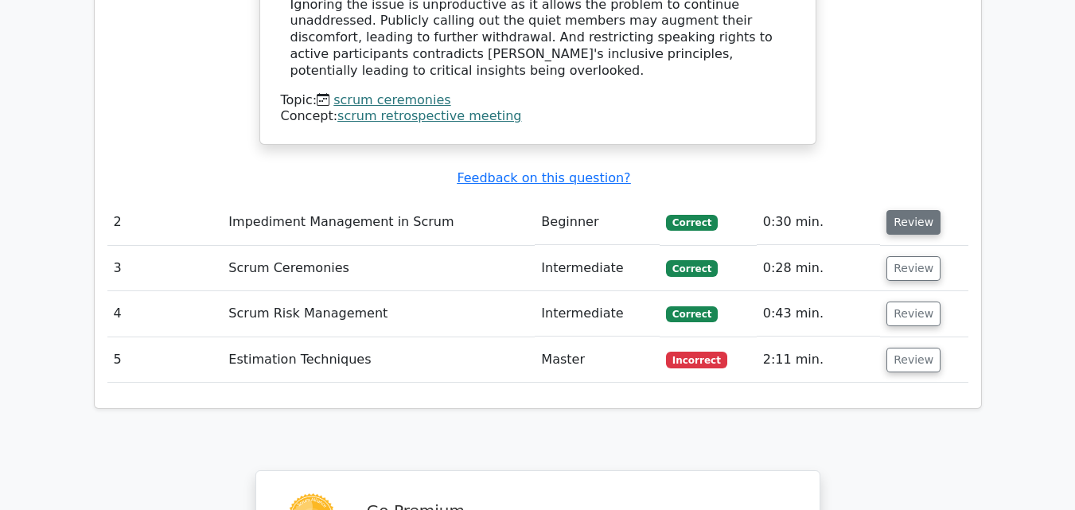
click at [907, 210] on button "Review" at bounding box center [914, 222] width 54 height 25
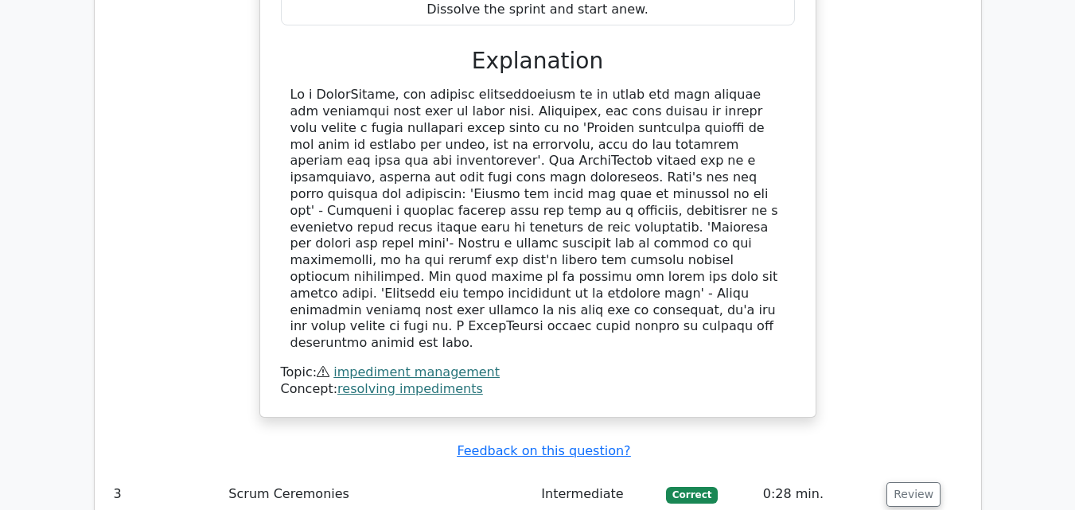
scroll to position [2388, 0]
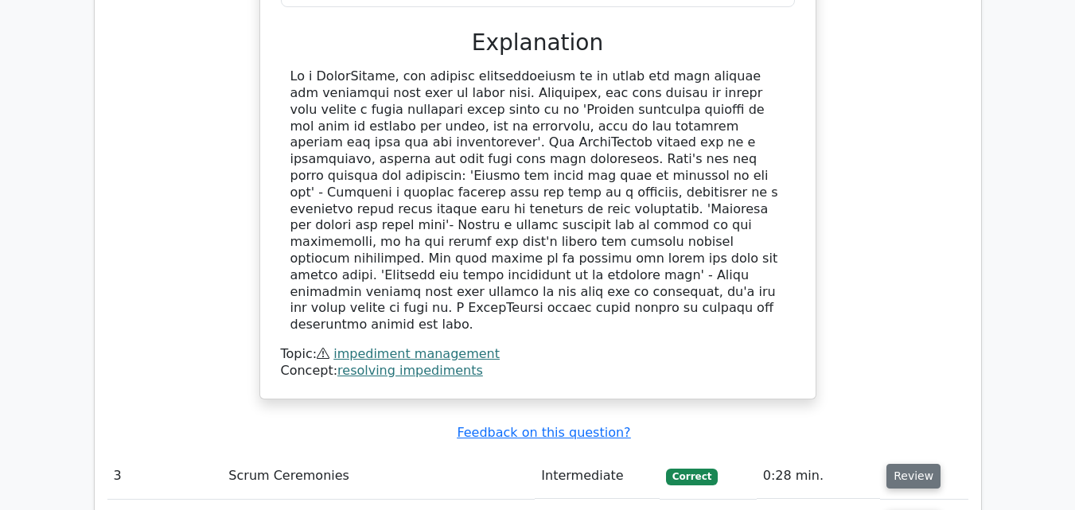
drag, startPoint x: 910, startPoint y: 317, endPoint x: 896, endPoint y: 318, distance: 13.6
click at [911, 464] on button "Review" at bounding box center [914, 476] width 54 height 25
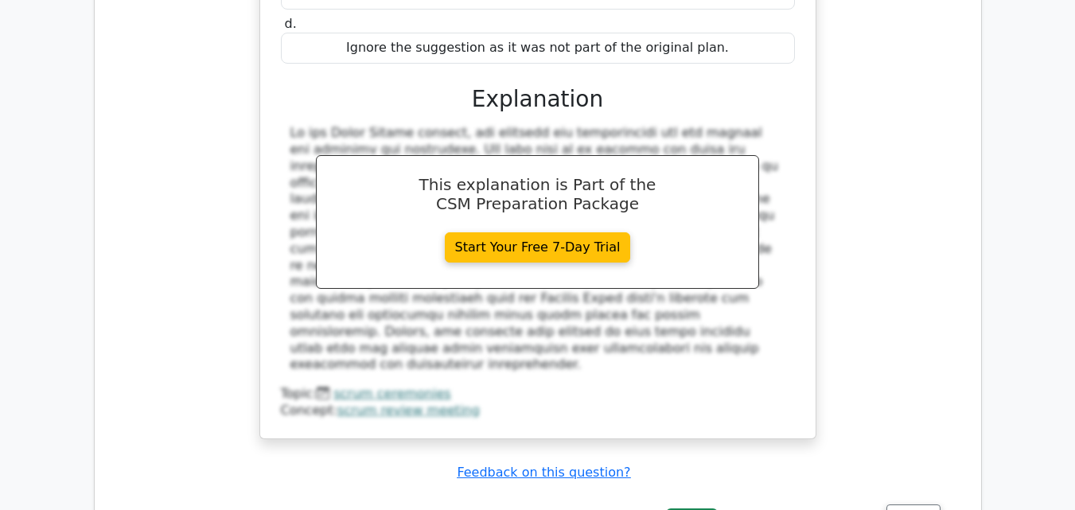
scroll to position [3184, 0]
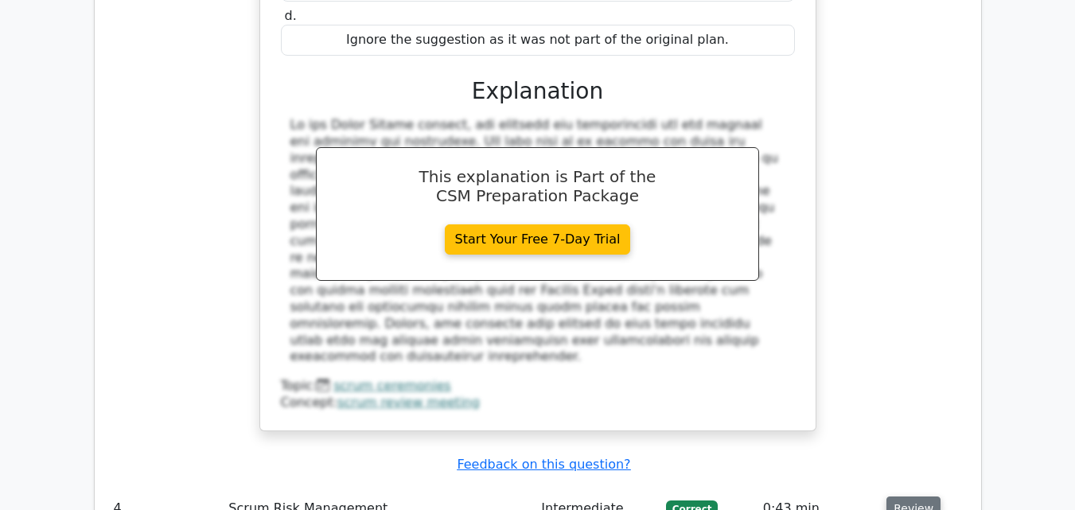
click at [918, 497] on button "Review" at bounding box center [914, 509] width 54 height 25
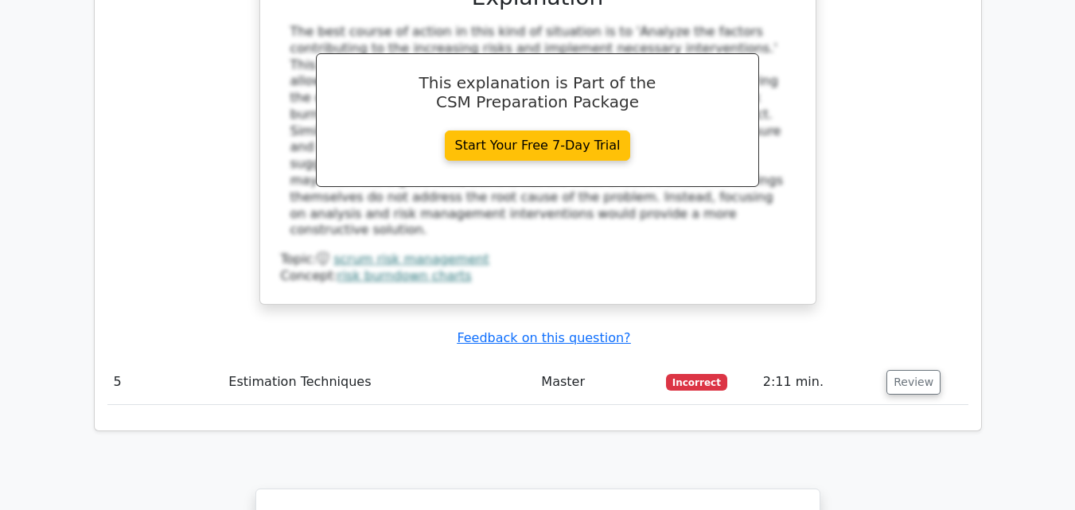
scroll to position [4059, 0]
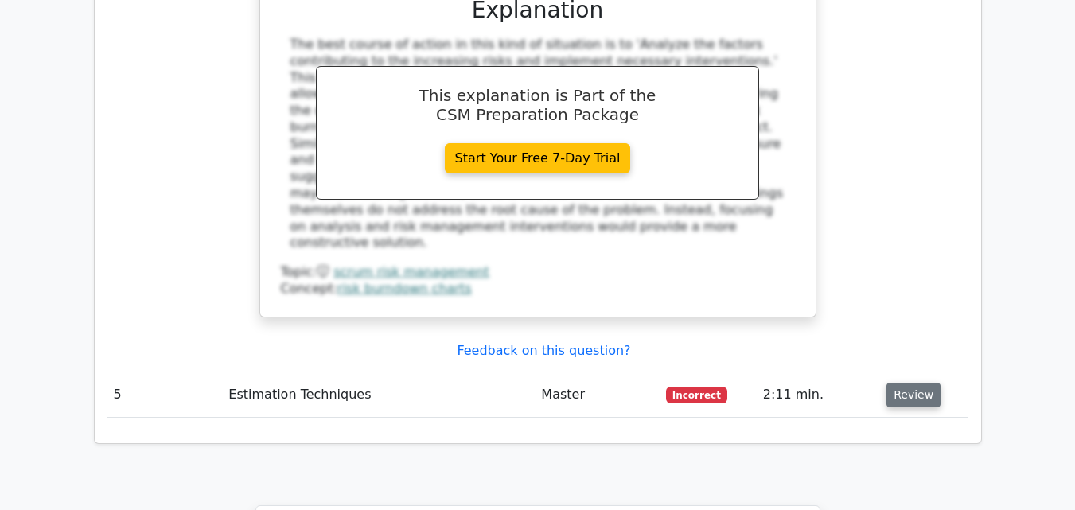
click at [916, 383] on button "Review" at bounding box center [914, 395] width 54 height 25
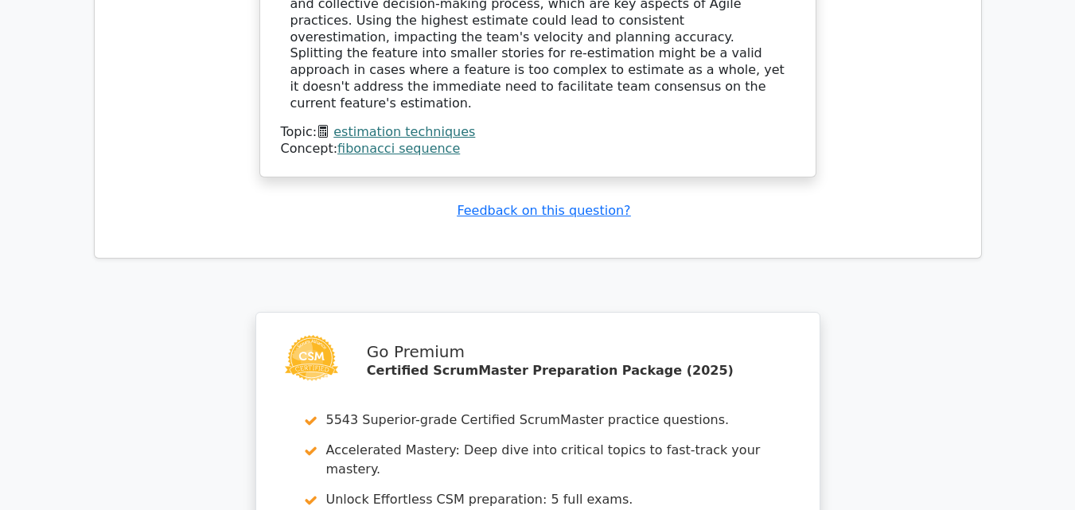
scroll to position [5014, 0]
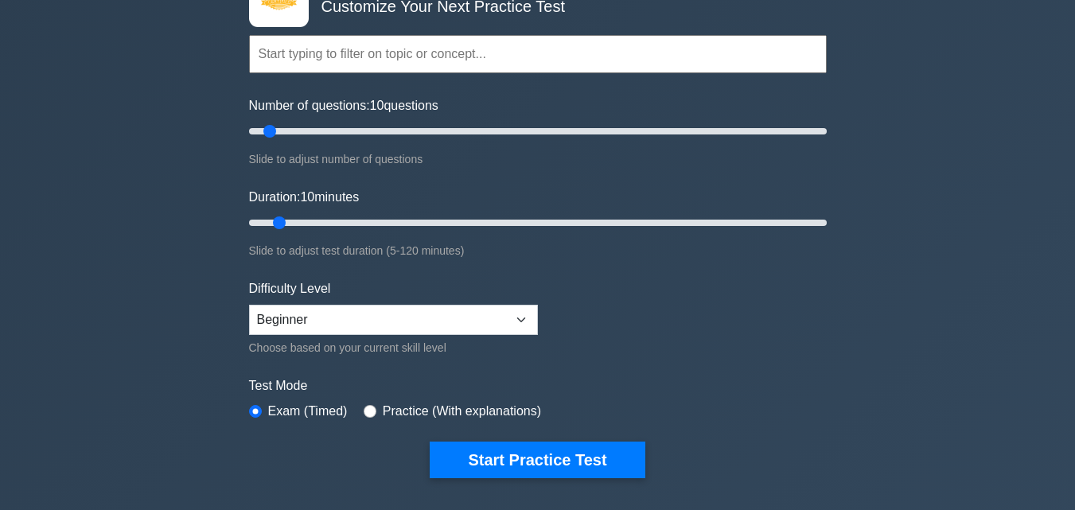
scroll to position [159, 0]
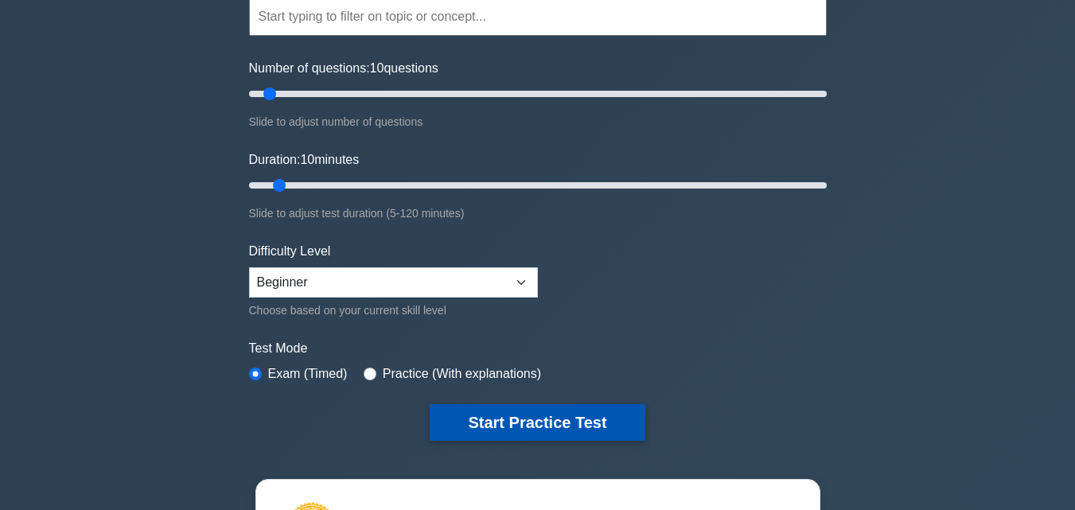
click at [525, 427] on button "Start Practice Test" at bounding box center [537, 422] width 215 height 37
click at [572, 421] on button "Start Practice Test" at bounding box center [537, 422] width 215 height 37
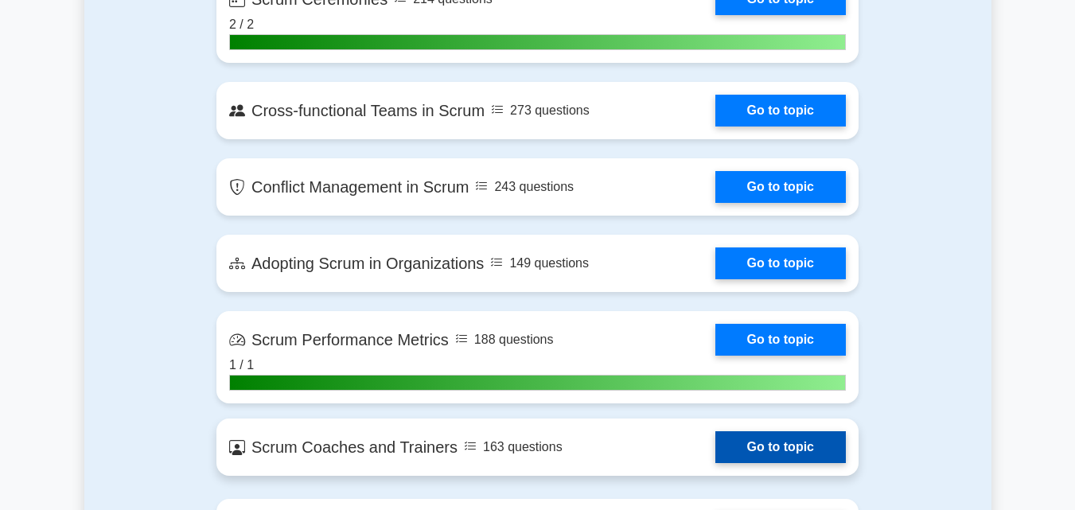
scroll to position [2547, 0]
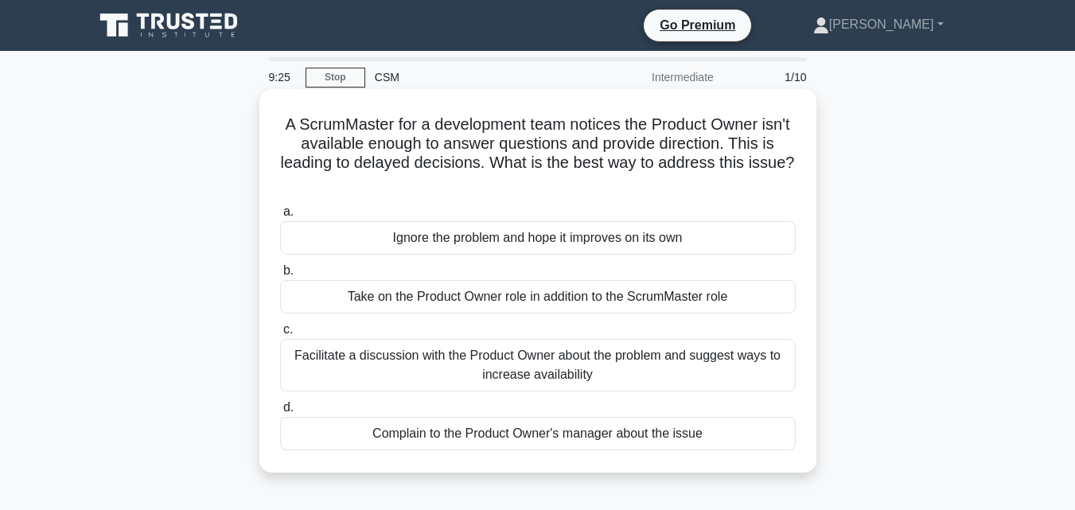
click at [487, 362] on div "Facilitate a discussion with the Product Owner about the problem and suggest wa…" at bounding box center [538, 365] width 516 height 53
click at [280, 335] on input "c. Facilitate a discussion with the Product Owner about the problem and suggest…" at bounding box center [280, 330] width 0 height 10
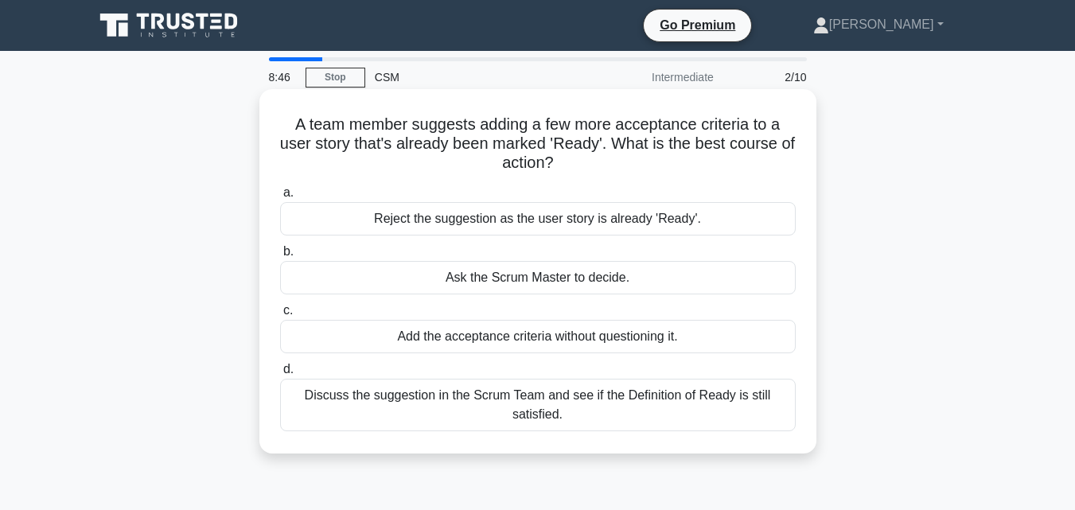
click at [504, 406] on div "Discuss the suggestion in the Scrum Team and see if the Definition of Ready is …" at bounding box center [538, 405] width 516 height 53
click at [280, 375] on input "d. Discuss the suggestion in the Scrum Team and see if the Definition of Ready …" at bounding box center [280, 370] width 0 height 10
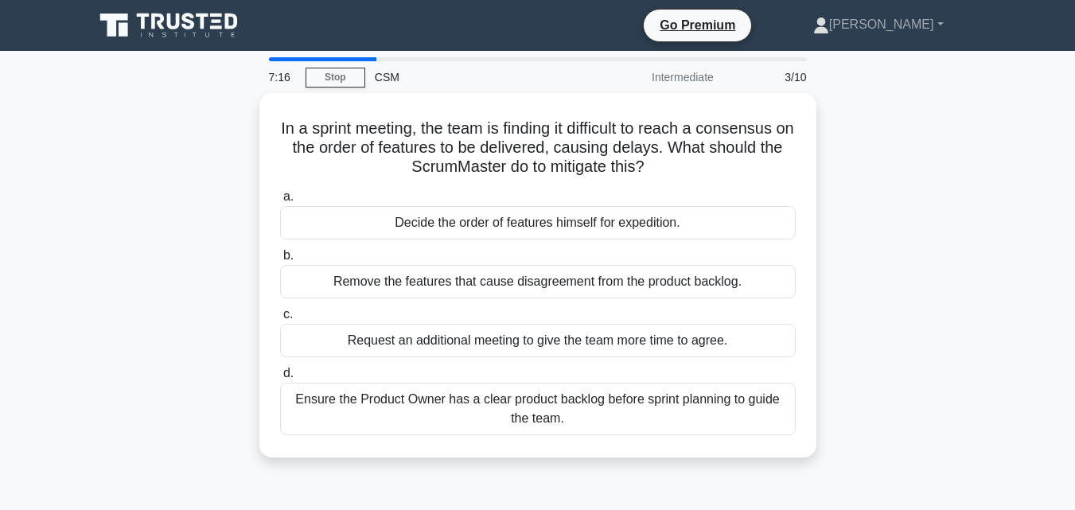
drag, startPoint x: 526, startPoint y: 411, endPoint x: 478, endPoint y: 466, distance: 72.2
click at [522, 411] on div "Ensure the Product Owner has a clear product backlog before sprint planning to …" at bounding box center [538, 409] width 516 height 53
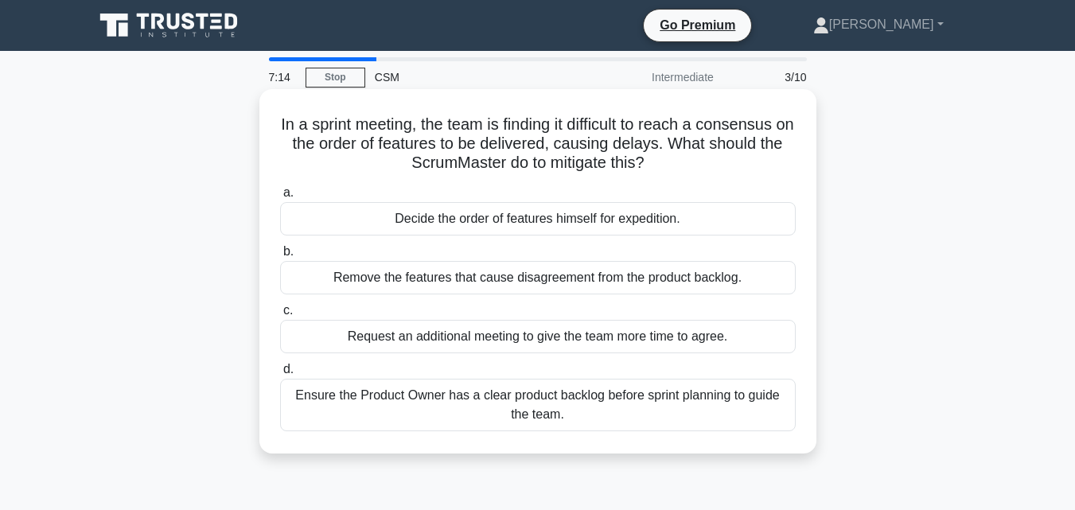
click at [371, 388] on div "Ensure the Product Owner has a clear product backlog before sprint planning to …" at bounding box center [538, 405] width 516 height 53
click at [280, 375] on input "d. Ensure the Product Owner has a clear product backlog before sprint planning …" at bounding box center [280, 370] width 0 height 10
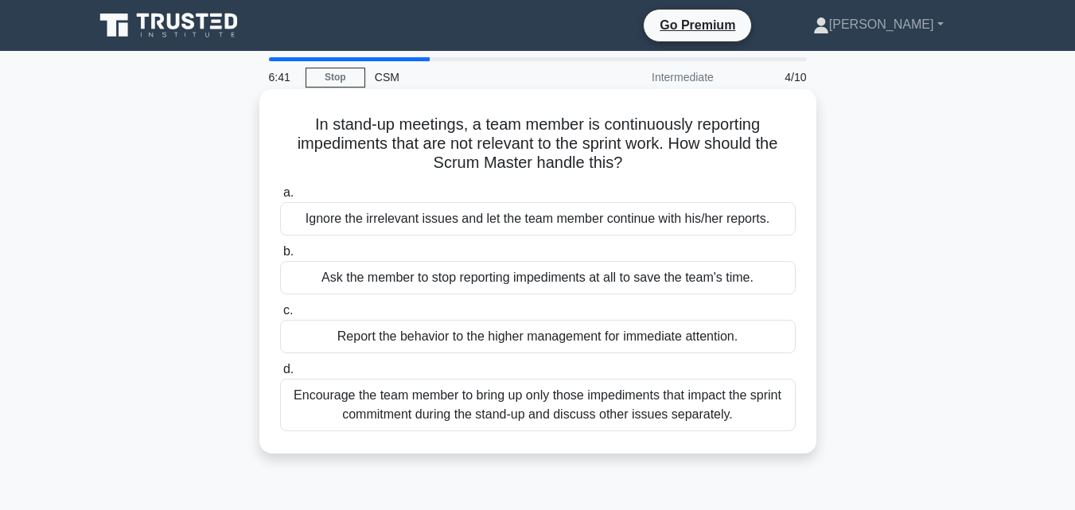
click at [418, 408] on div "Encourage the team member to bring up only those impediments that impact the sp…" at bounding box center [538, 405] width 516 height 53
click at [280, 375] on input "d. Encourage the team member to bring up only those impediments that impact the…" at bounding box center [280, 370] width 0 height 10
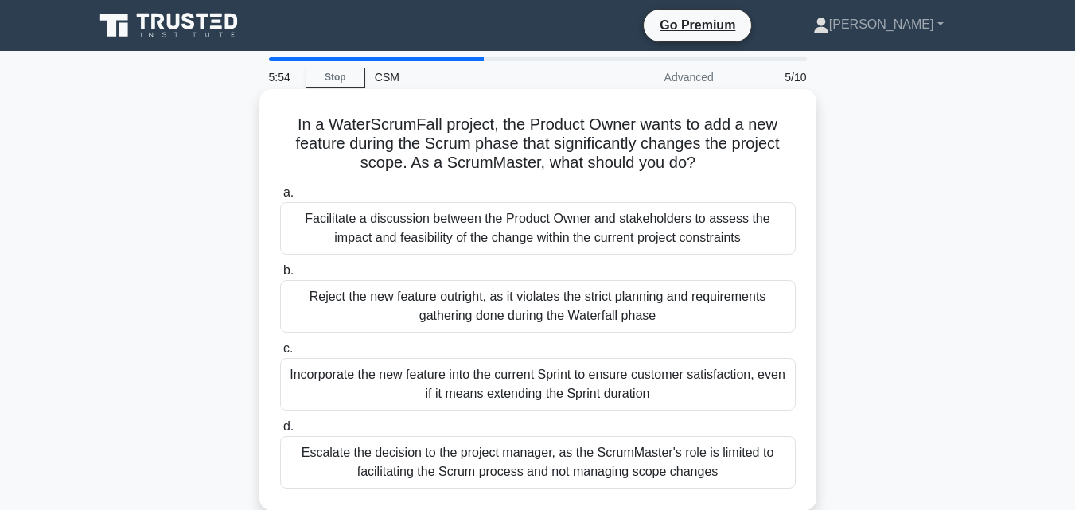
drag, startPoint x: 463, startPoint y: 244, endPoint x: 462, endPoint y: 267, distance: 23.9
click at [464, 244] on div "Facilitate a discussion between the Product Owner and stakeholders to assess th…" at bounding box center [538, 228] width 516 height 53
click at [357, 227] on div "Facilitate a discussion between the Product Owner and stakeholders to assess th…" at bounding box center [538, 228] width 516 height 53
click at [280, 198] on input "a. Facilitate a discussion between the Product Owner and stakeholders to assess…" at bounding box center [280, 193] width 0 height 10
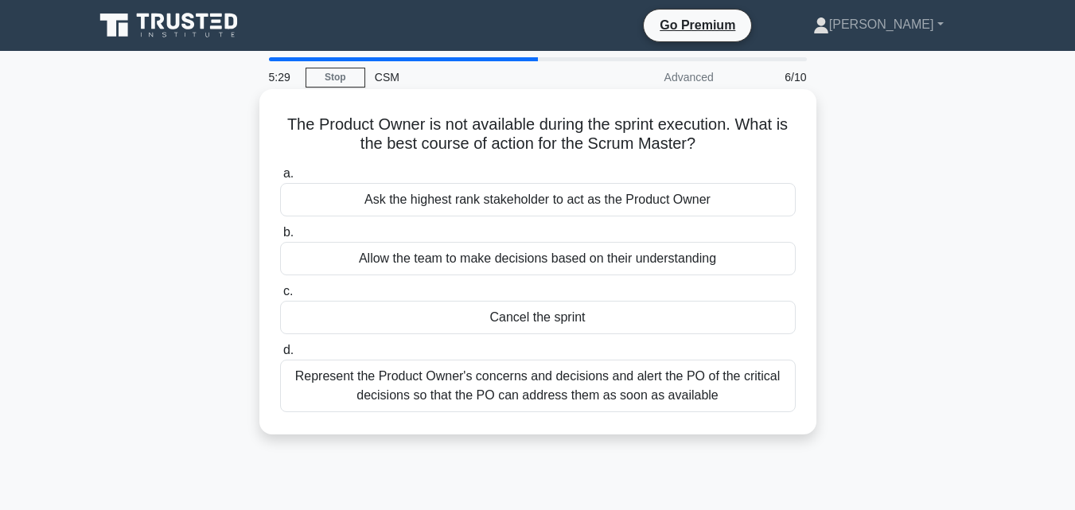
click at [556, 381] on div "Represent the Product Owner's concerns and decisions and alert the PO of the cr…" at bounding box center [538, 386] width 516 height 53
click at [280, 356] on input "d. Represent the Product Owner's concerns and decisions and alert the PO of the…" at bounding box center [280, 350] width 0 height 10
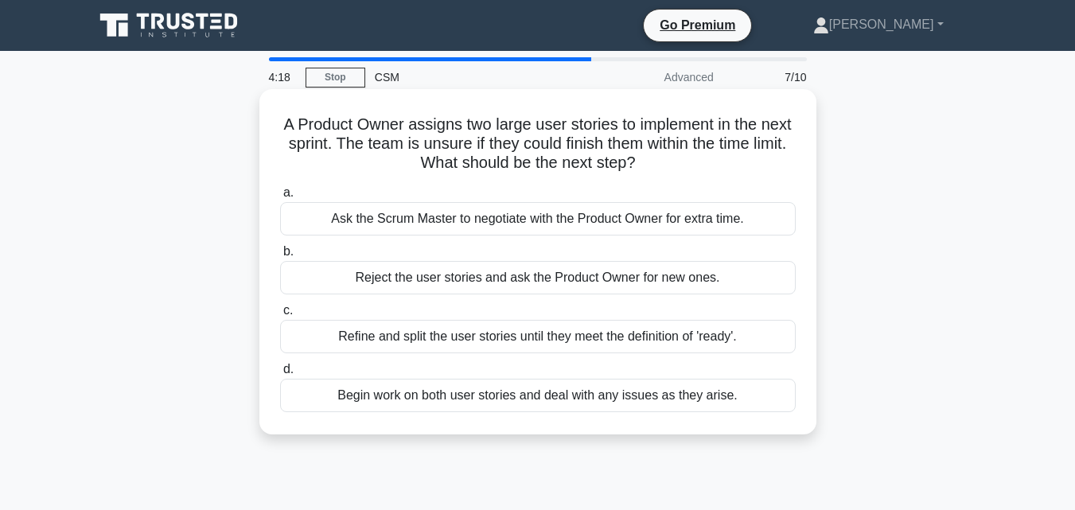
click at [482, 220] on div "Ask the Scrum Master to negotiate with the Product Owner for extra time." at bounding box center [538, 218] width 516 height 33
click at [280, 198] on input "a. Ask the Scrum Master to negotiate with the Product Owner for extra time." at bounding box center [280, 193] width 0 height 10
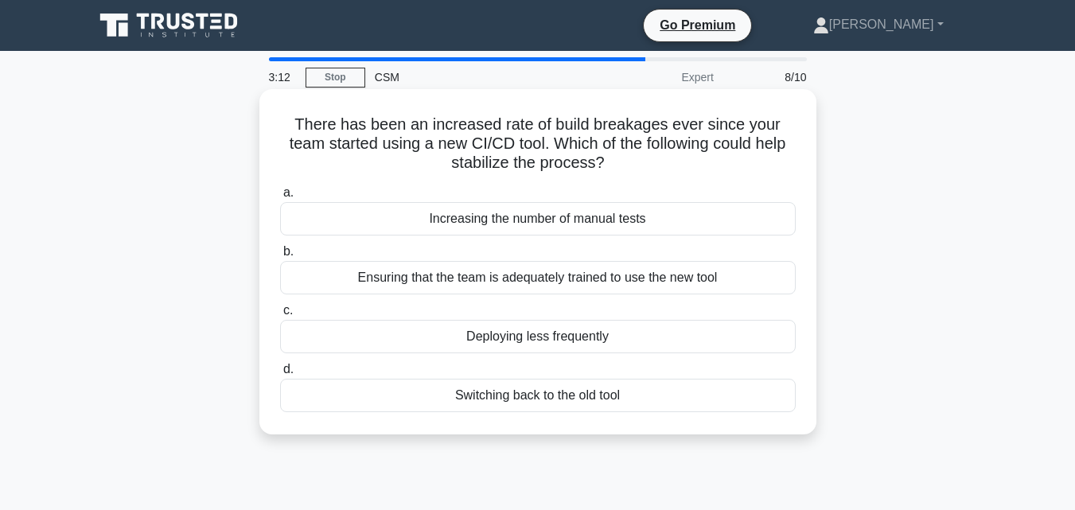
click at [494, 273] on div "Ensuring that the team is adequately trained to use the new tool" at bounding box center [538, 277] width 516 height 33
click at [280, 257] on input "b. Ensuring that the team is adequately trained to use the new tool" at bounding box center [280, 252] width 0 height 10
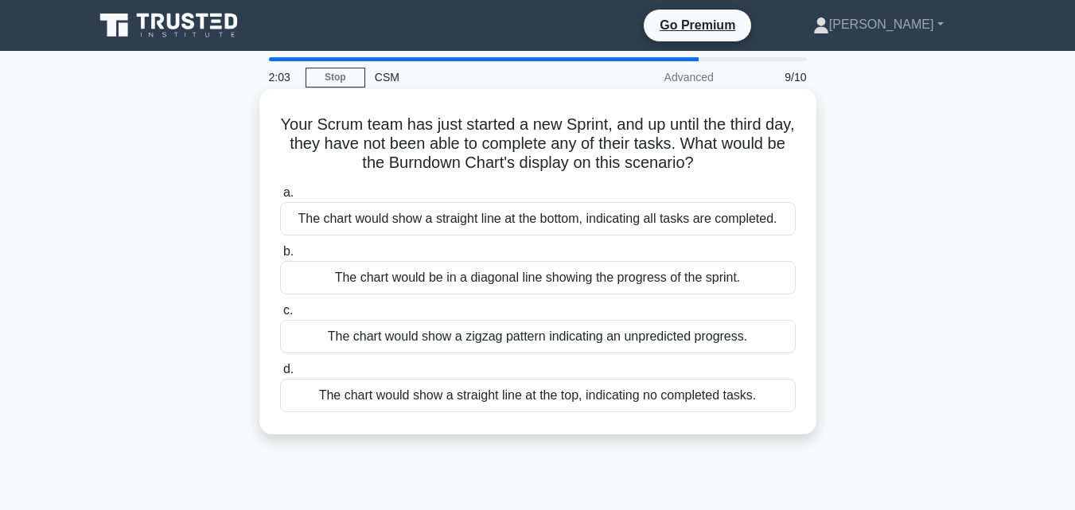
click at [452, 397] on div "The chart would show a straight line at the top, indicating no completed tasks." at bounding box center [538, 395] width 516 height 33
click at [280, 375] on input "d. The chart would show a straight line at the top, indicating no completed tas…" at bounding box center [280, 370] width 0 height 10
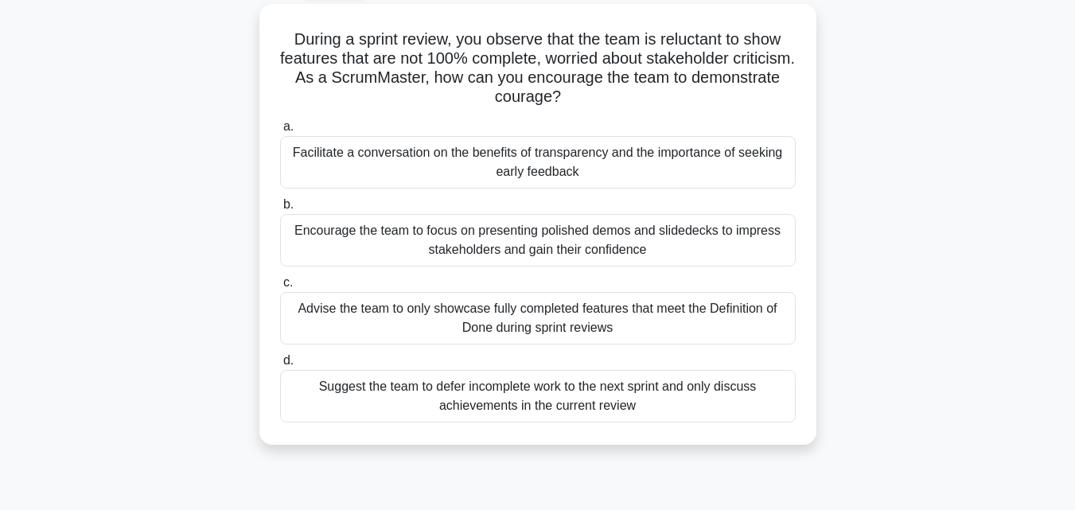
scroll to position [92, 0]
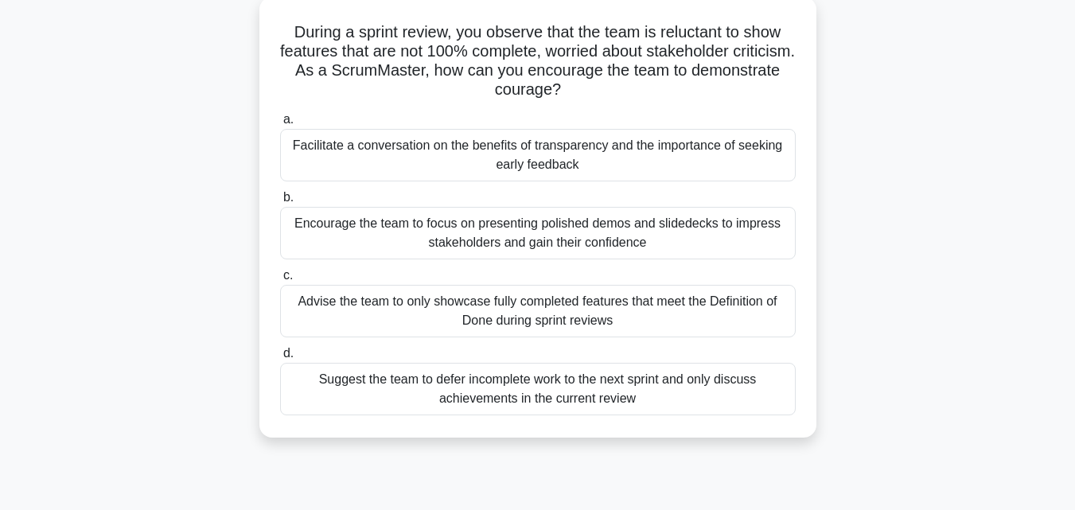
click at [592, 392] on div "Suggest the team to defer incomplete work to the next sprint and only discuss a…" at bounding box center [538, 389] width 516 height 53
click at [280, 359] on input "d. Suggest the team to defer incomplete work to the next sprint and only discus…" at bounding box center [280, 354] width 0 height 10
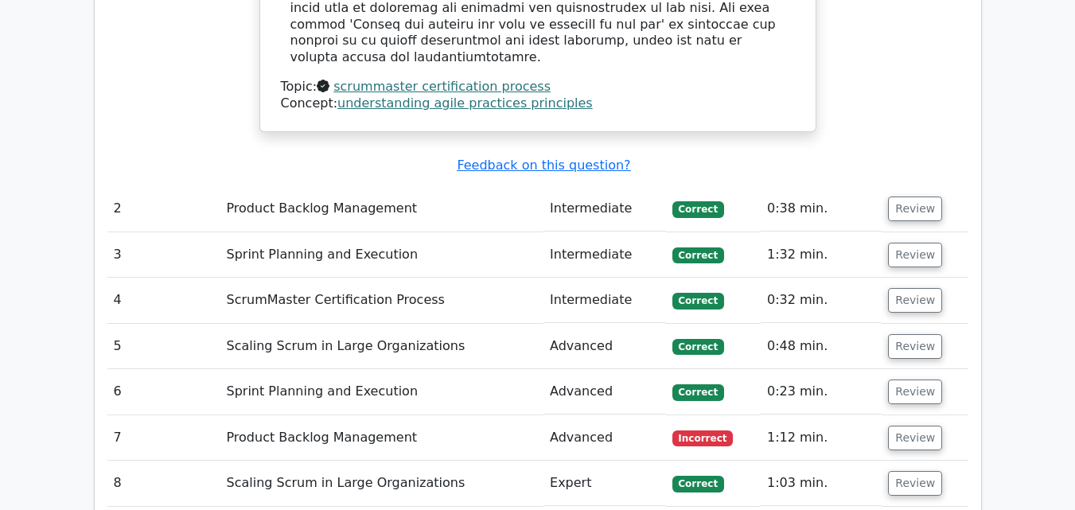
scroll to position [2069, 0]
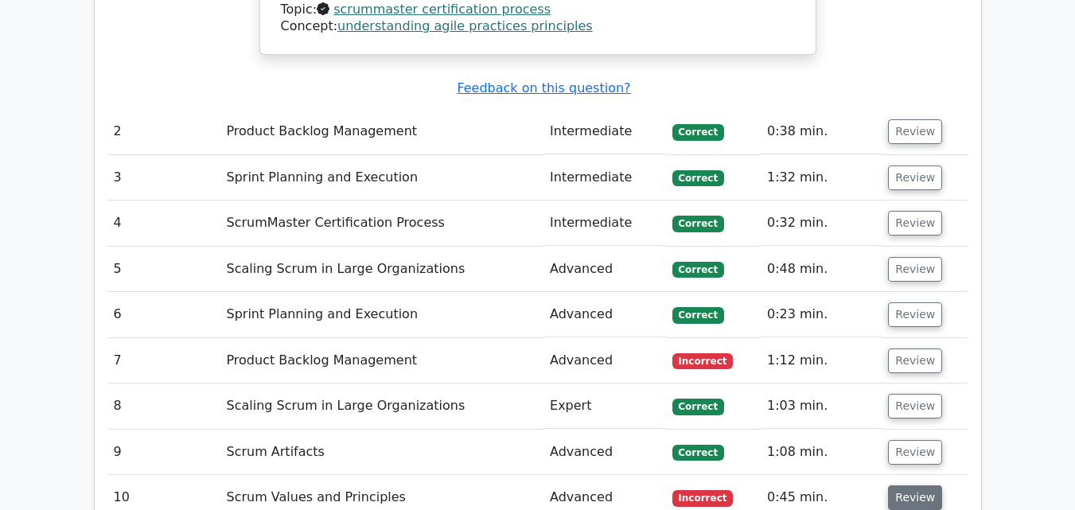
click at [909, 486] on button "Review" at bounding box center [915, 498] width 54 height 25
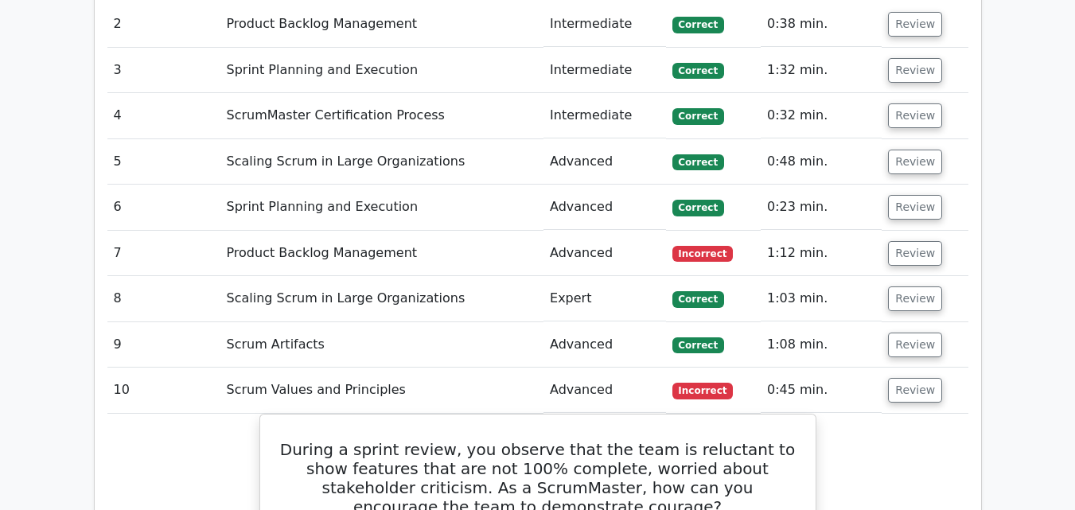
scroll to position [2149, 0]
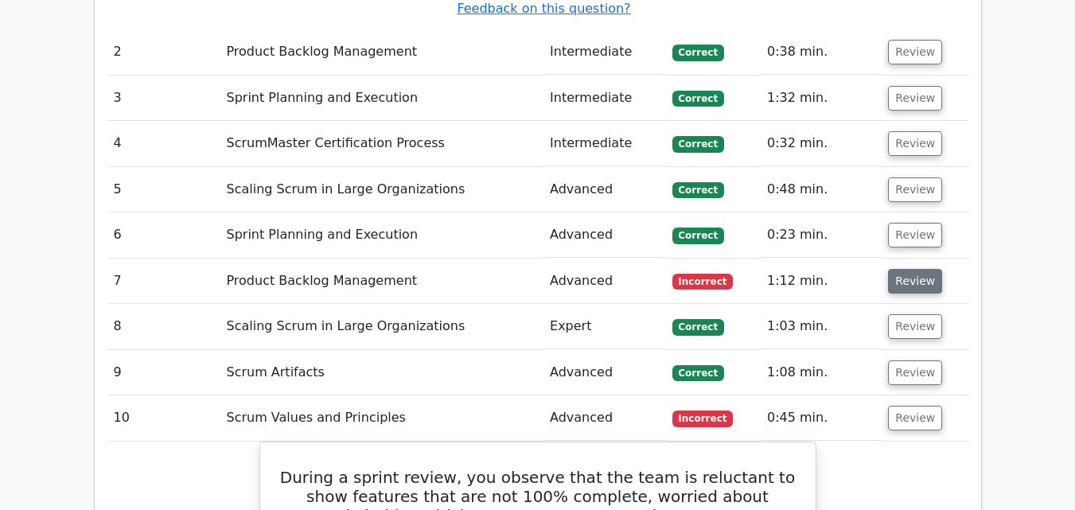
click at [918, 269] on button "Review" at bounding box center [915, 281] width 54 height 25
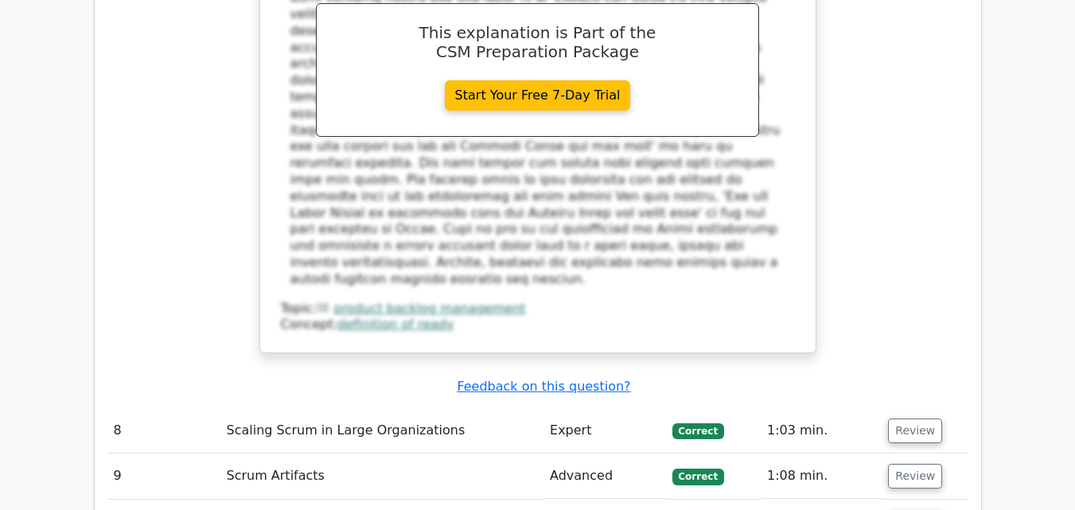
scroll to position [3025, 0]
